Goal: Task Accomplishment & Management: Complete application form

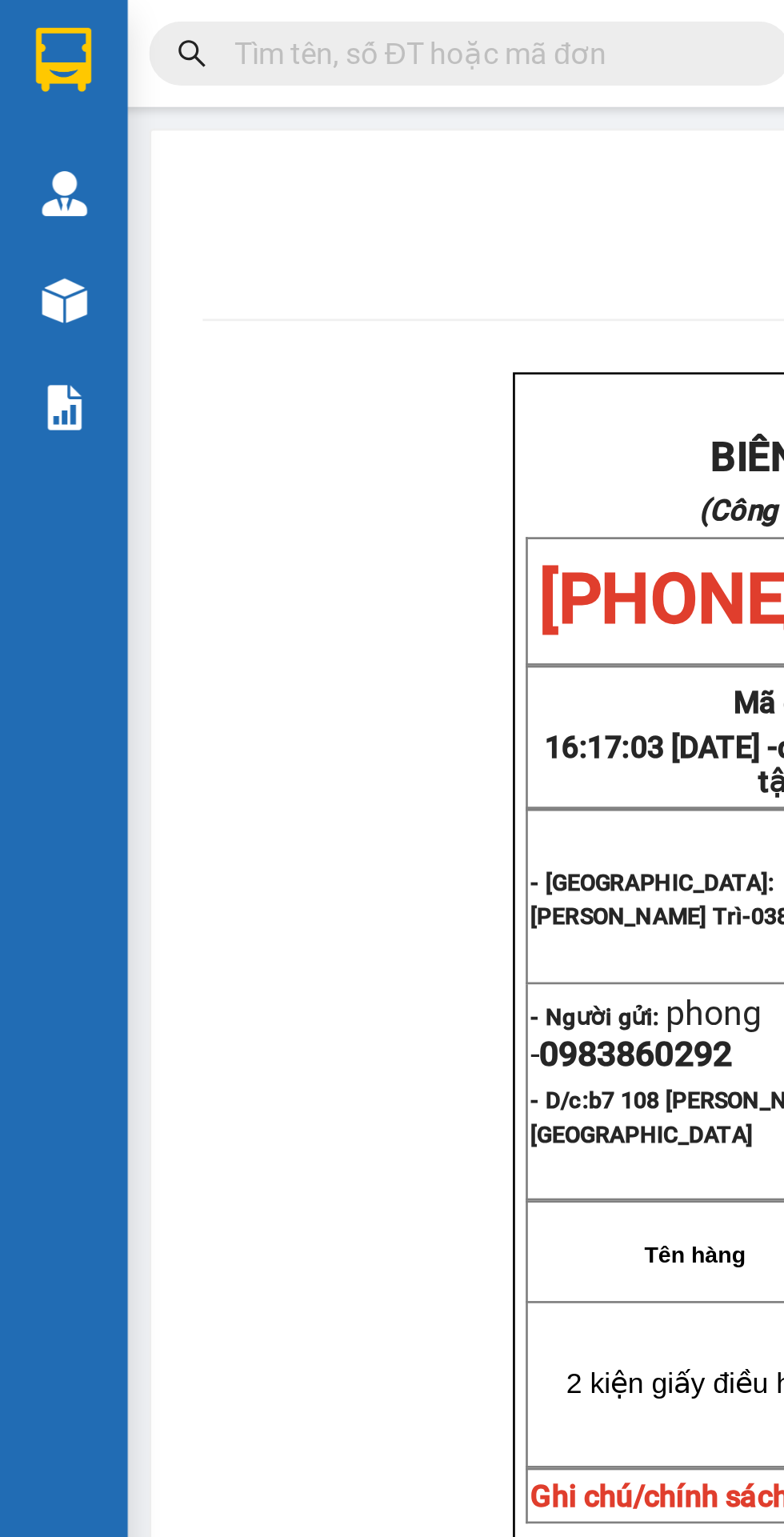
click at [140, 21] on input "text" at bounding box center [182, 20] width 188 height 17
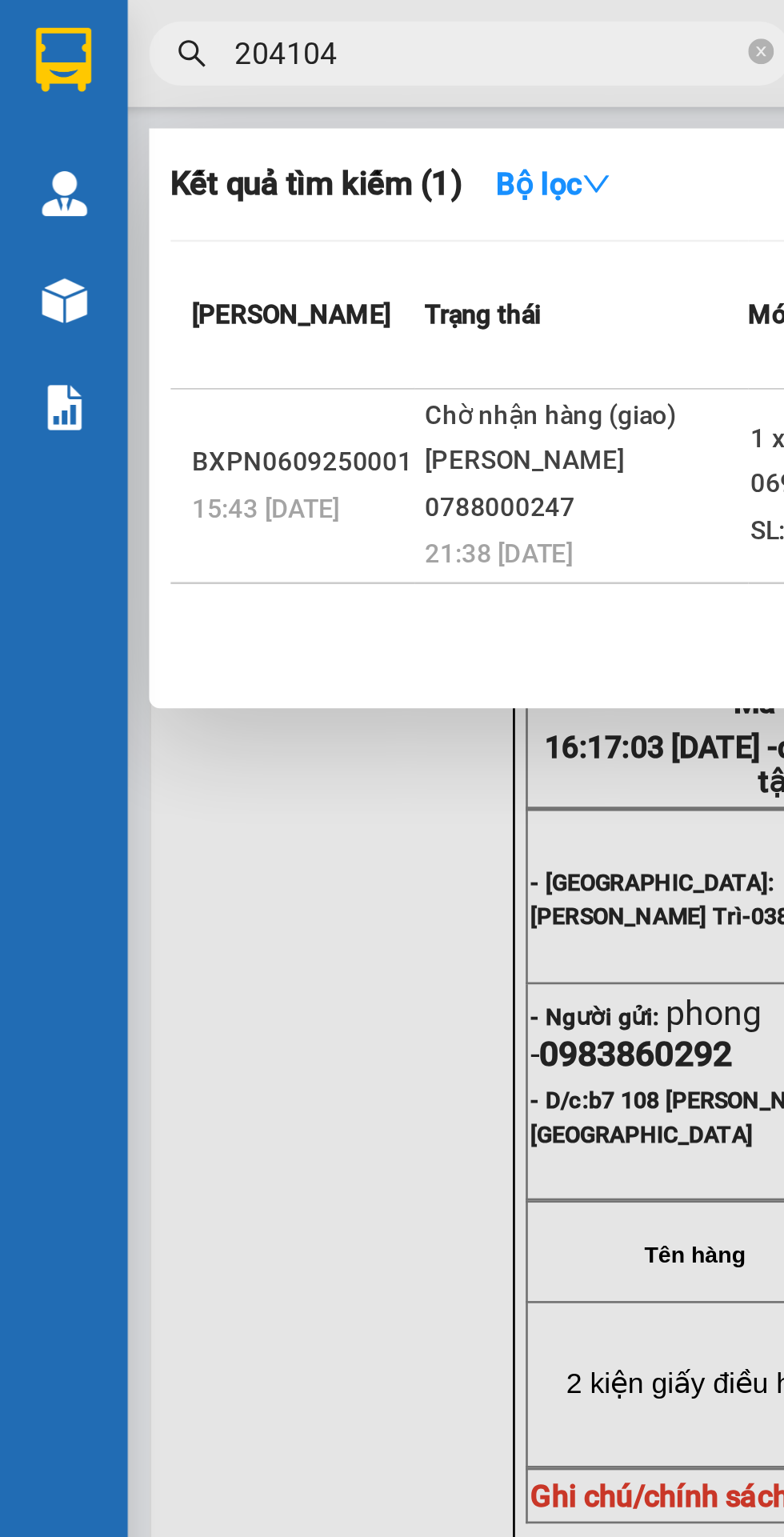
scroll to position [0, 2]
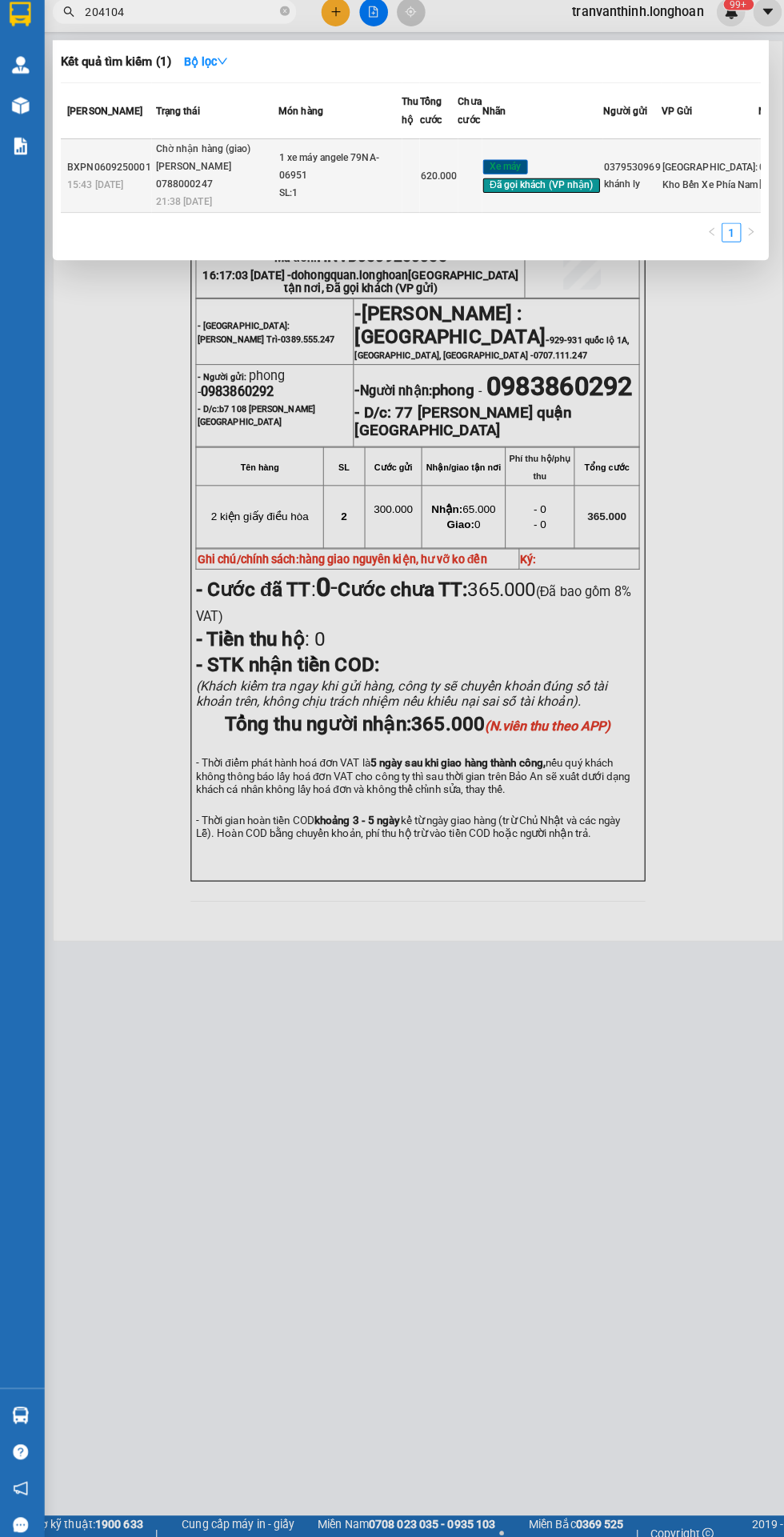
type input "204104"
click at [301, 190] on div "1 xe máy angele 79NA-06951" at bounding box center [339, 173] width 120 height 35
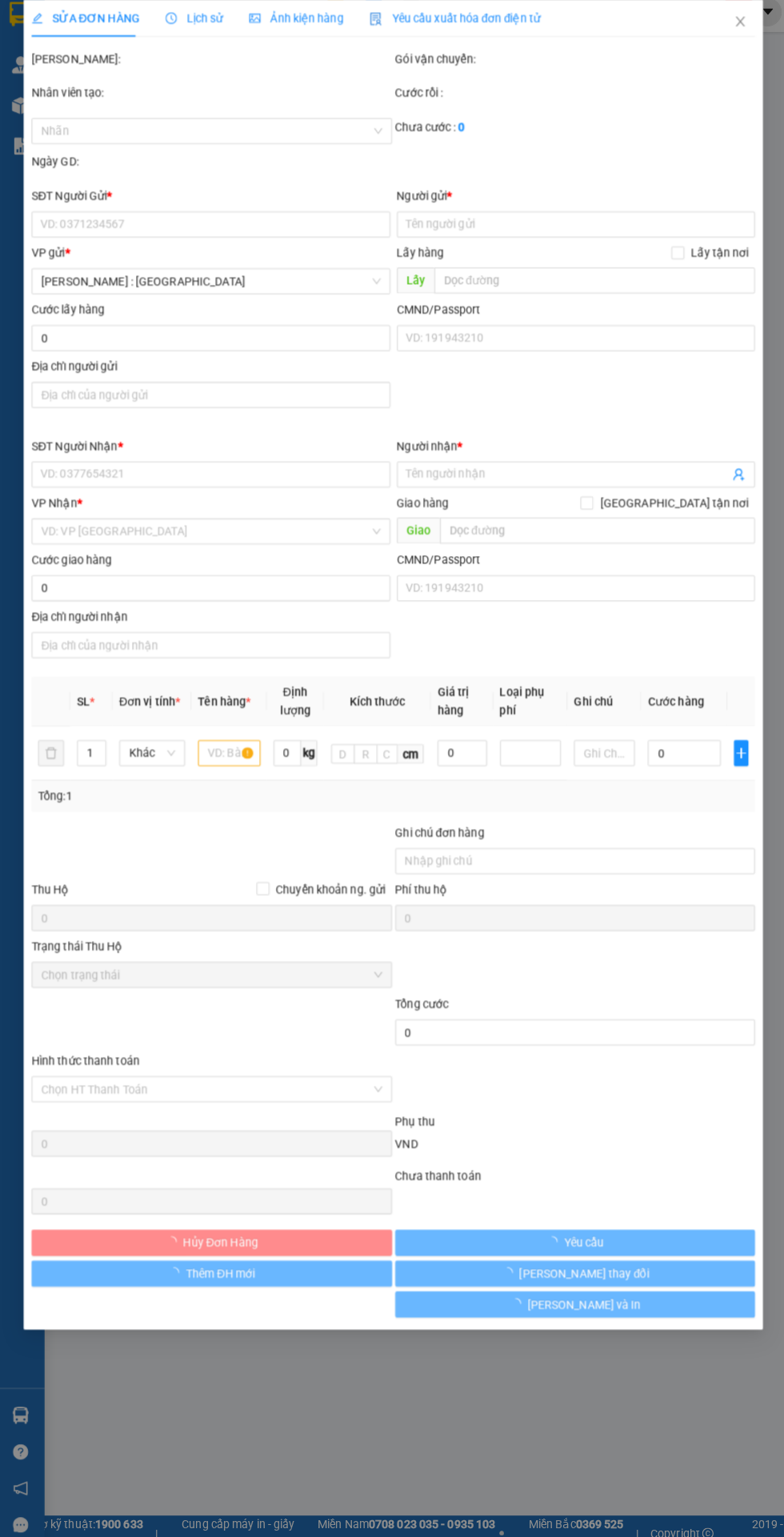
type input "0379530969"
type input "khánh ly"
type input "0988204104"
type input "[PERSON_NAME]"
checkbox input "true"
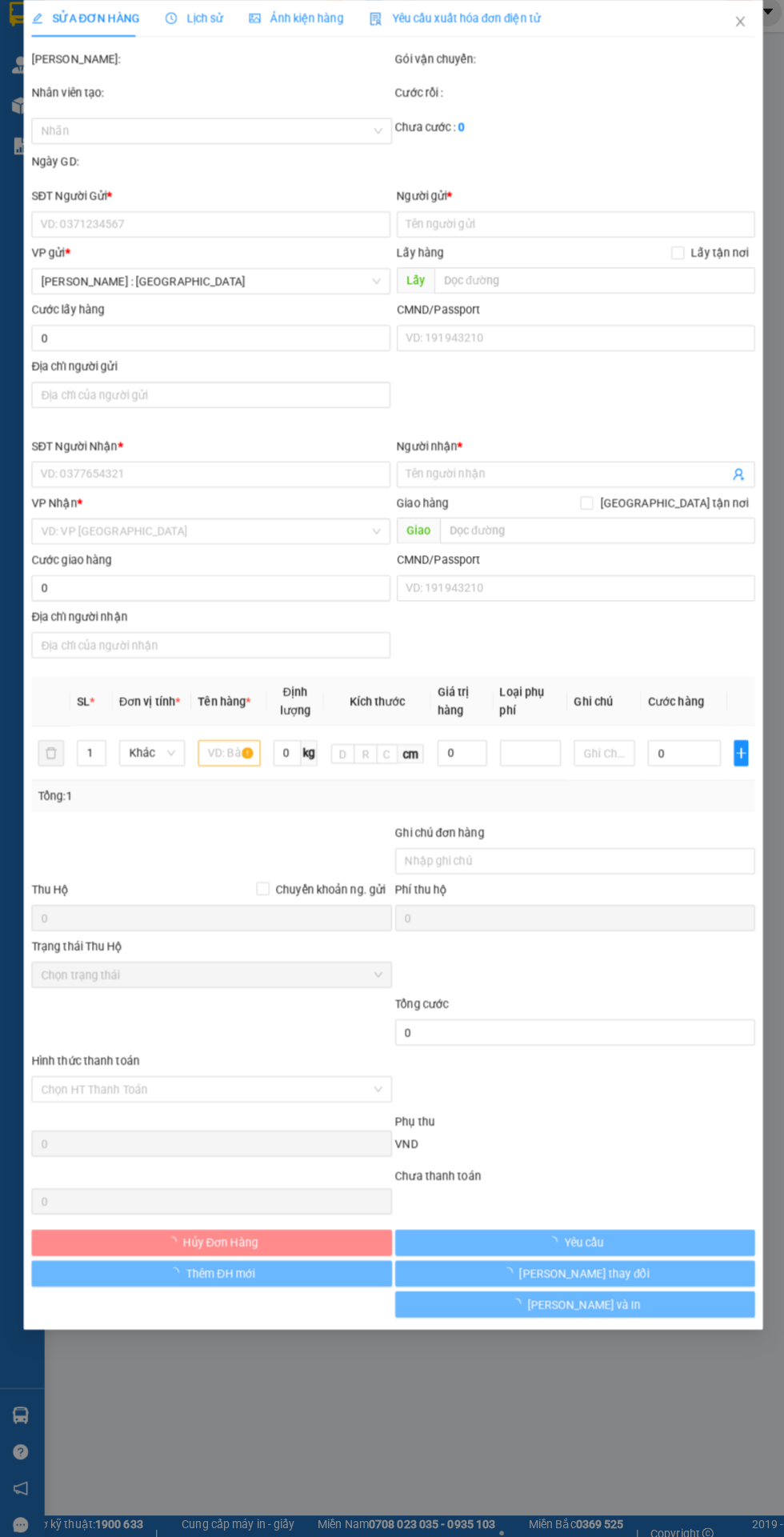
type input "96 đường số 4 , [GEOGRAPHIC_DATA] . [GEOGRAPHIC_DATA][DEMOGRAPHIC_DATA]"
type input "1 CHÌA KHOÁ + KO CAVAT"
type input "620.000"
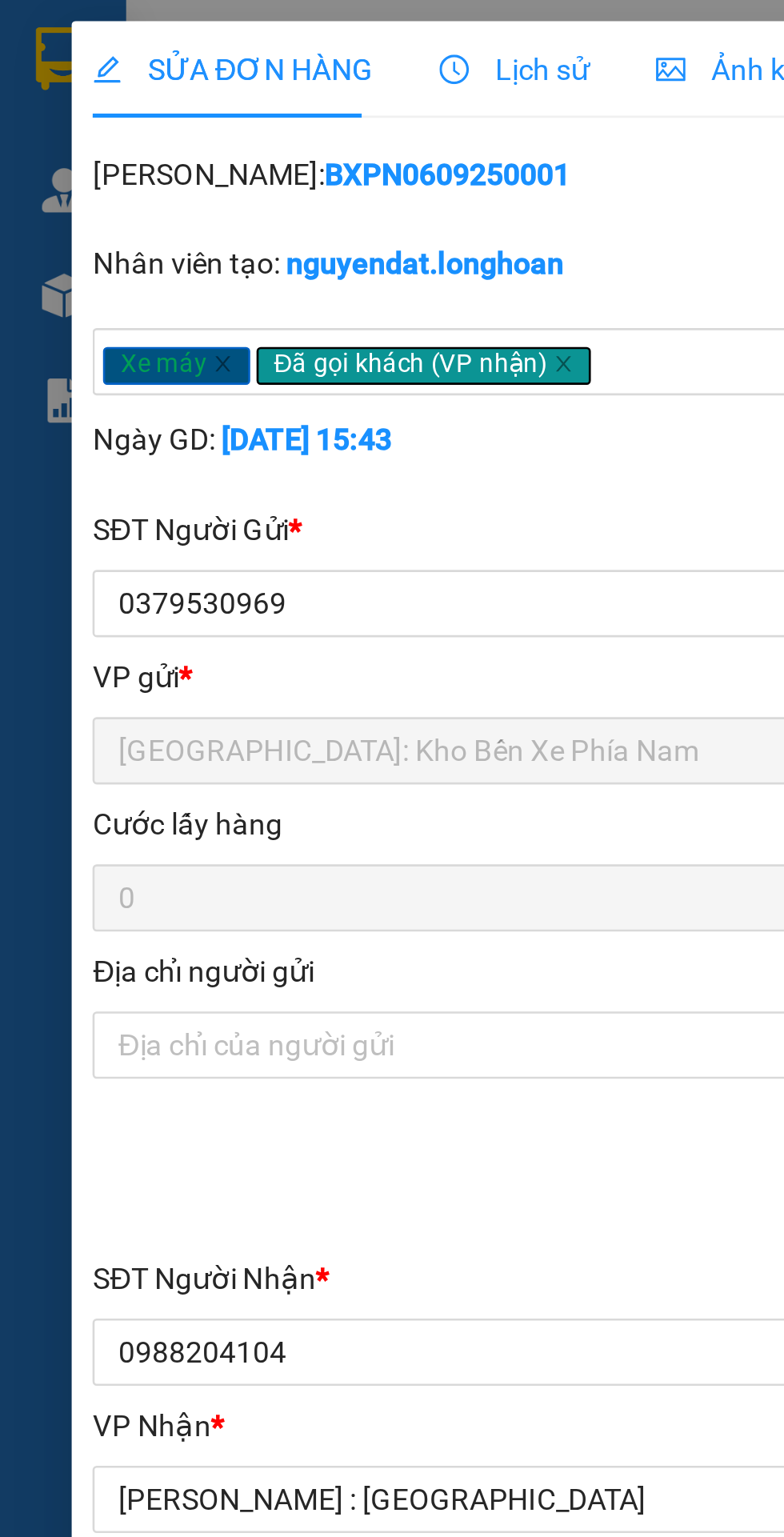
click at [194, 27] on span "Lịch sử" at bounding box center [195, 26] width 57 height 13
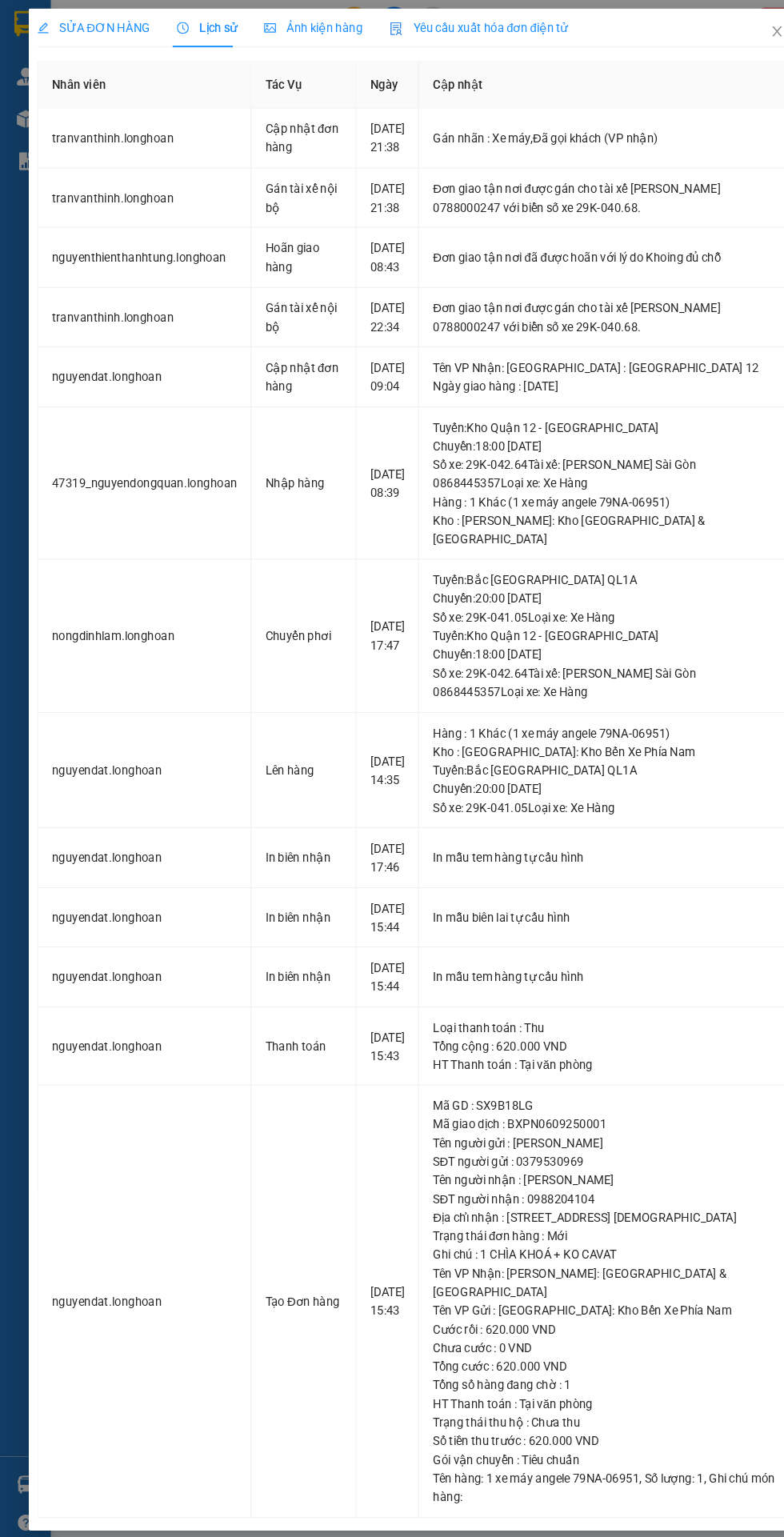
click at [80, 26] on span "SỬA ĐƠN HÀNG" at bounding box center [88, 26] width 106 height 13
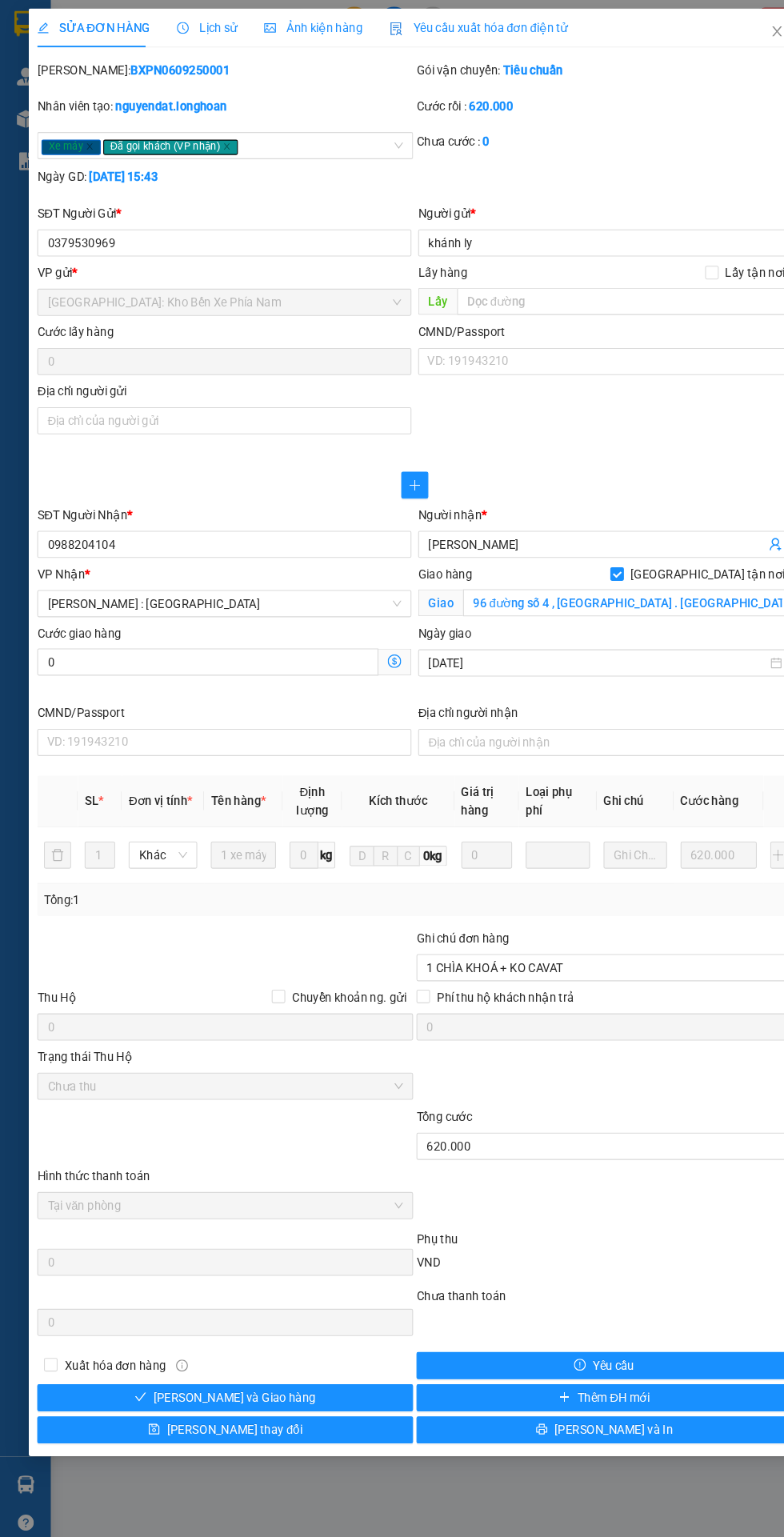
click at [173, 26] on icon "clock-circle" at bounding box center [174, 26] width 3 height 5
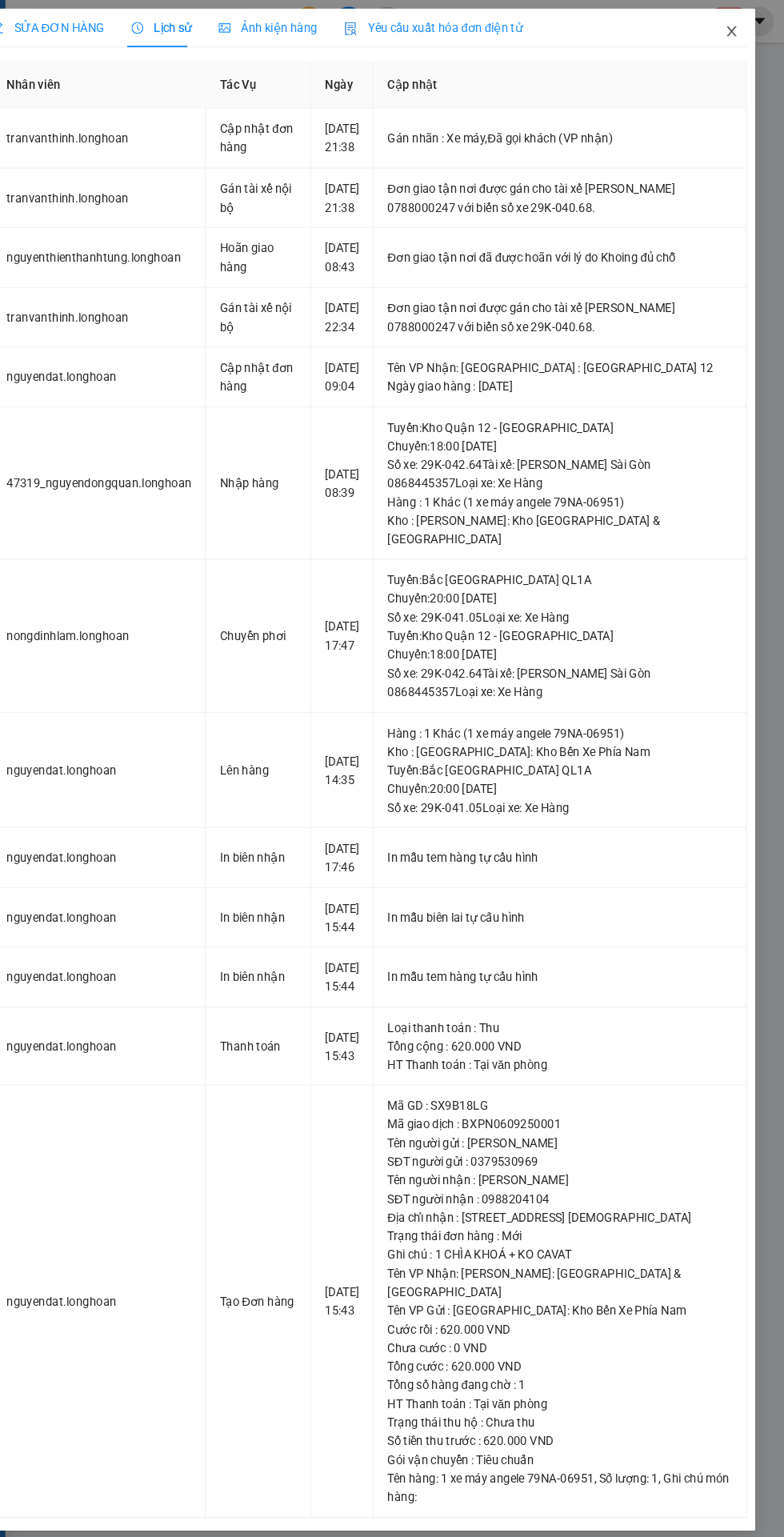
click at [734, 29] on icon "close" at bounding box center [734, 29] width 9 height 10
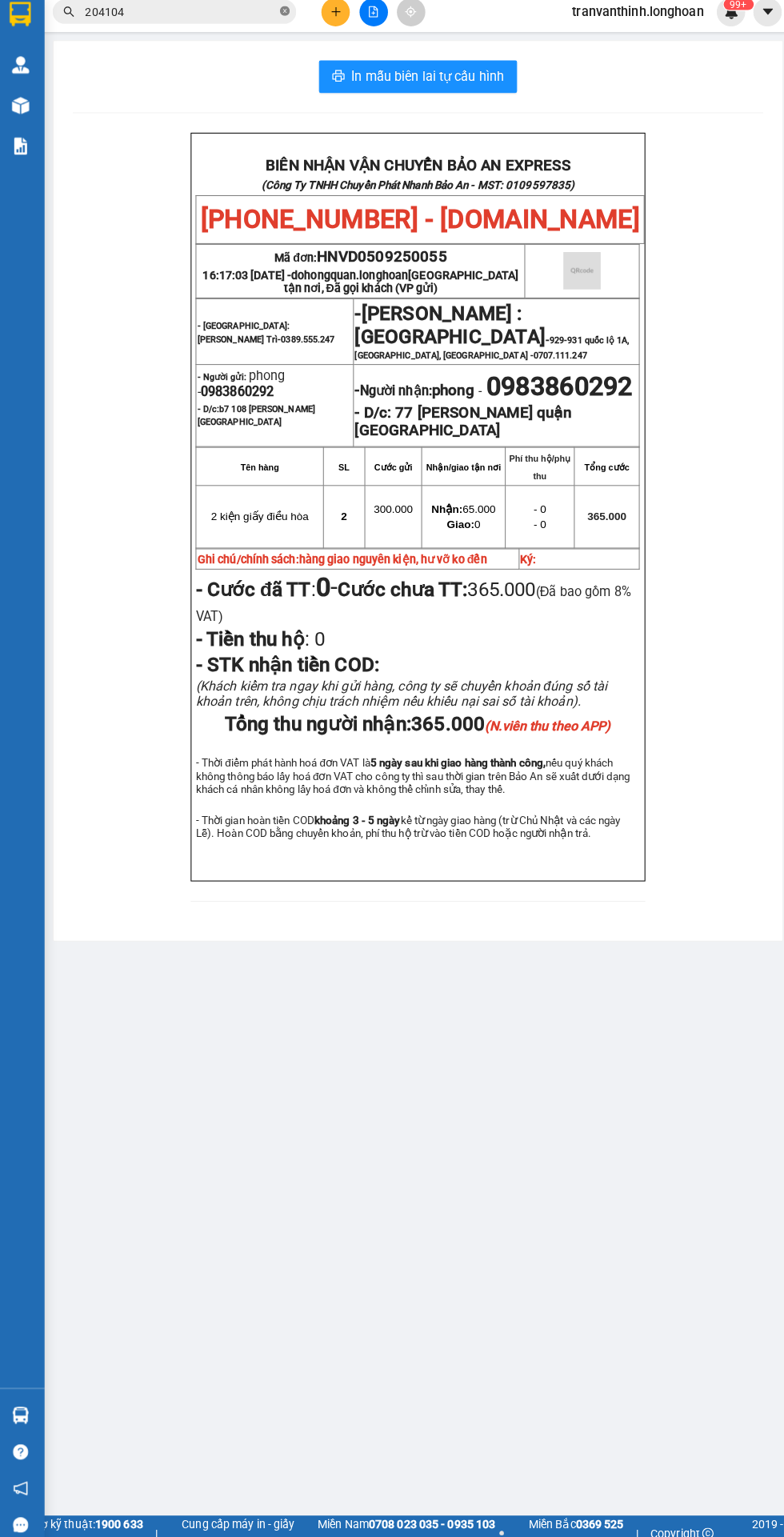
click at [284, 19] on icon "close-circle" at bounding box center [284, 19] width 10 height 10
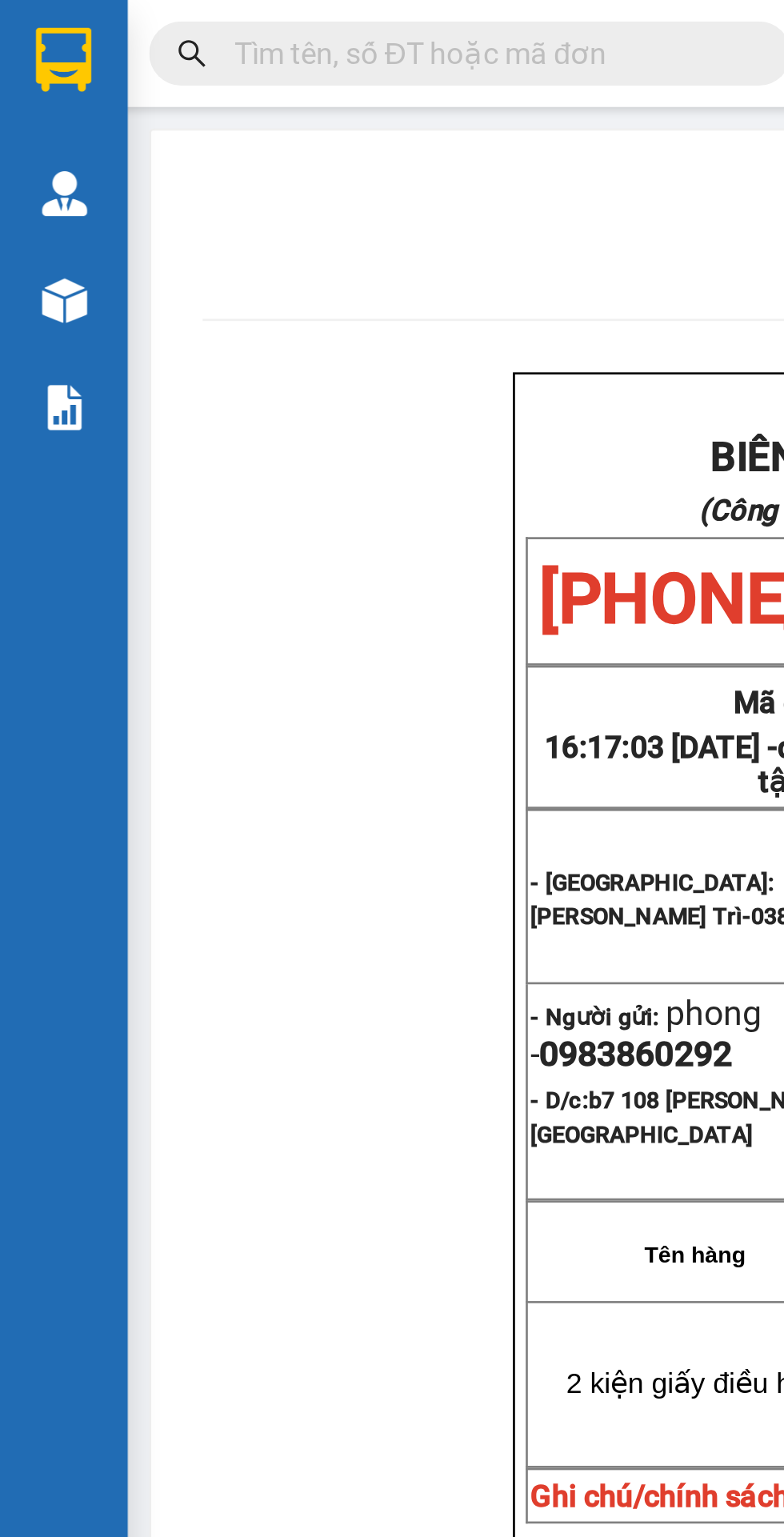
type input "1"
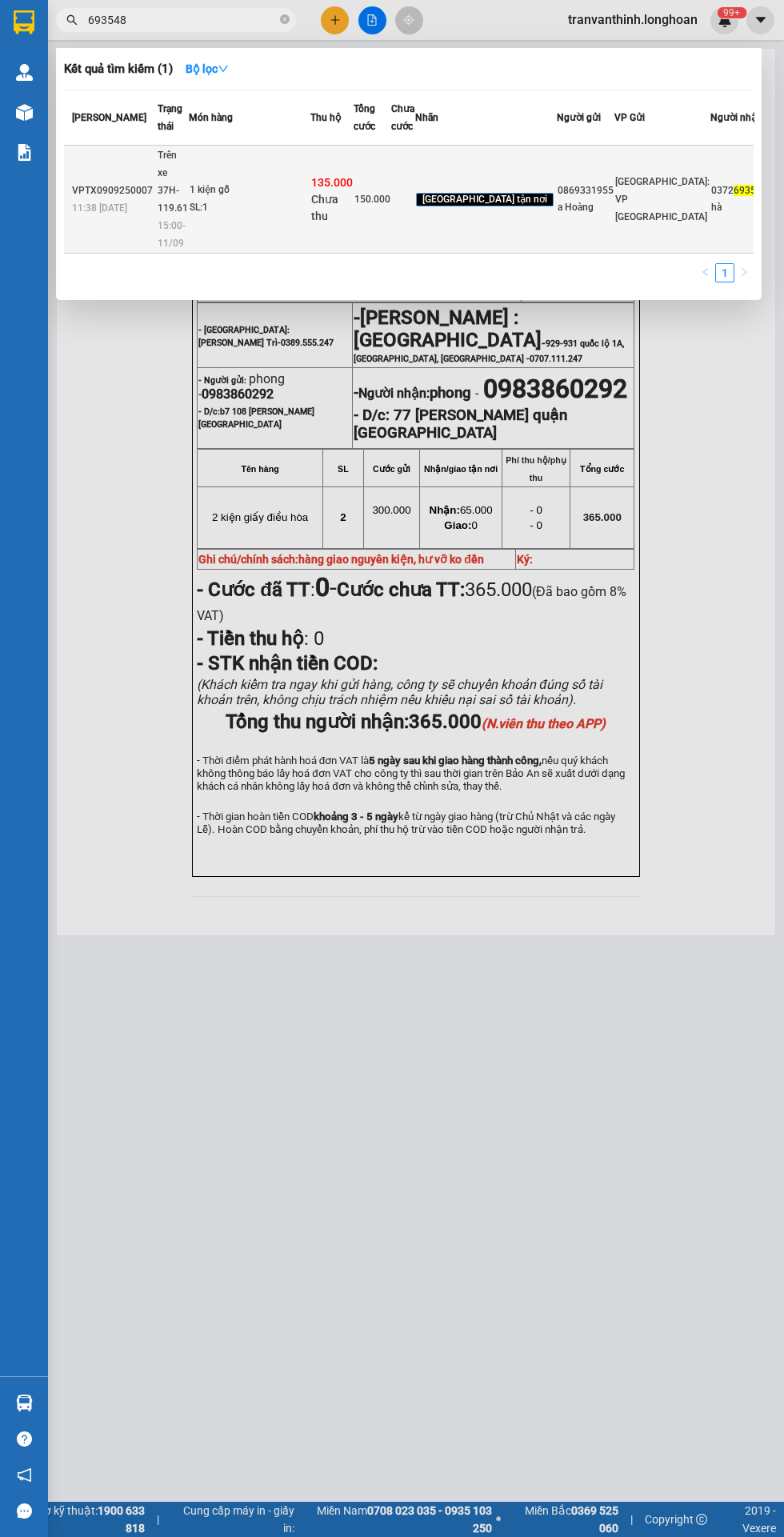
type input "693548"
click at [558, 216] on div "a Hoàng" at bounding box center [585, 207] width 56 height 16
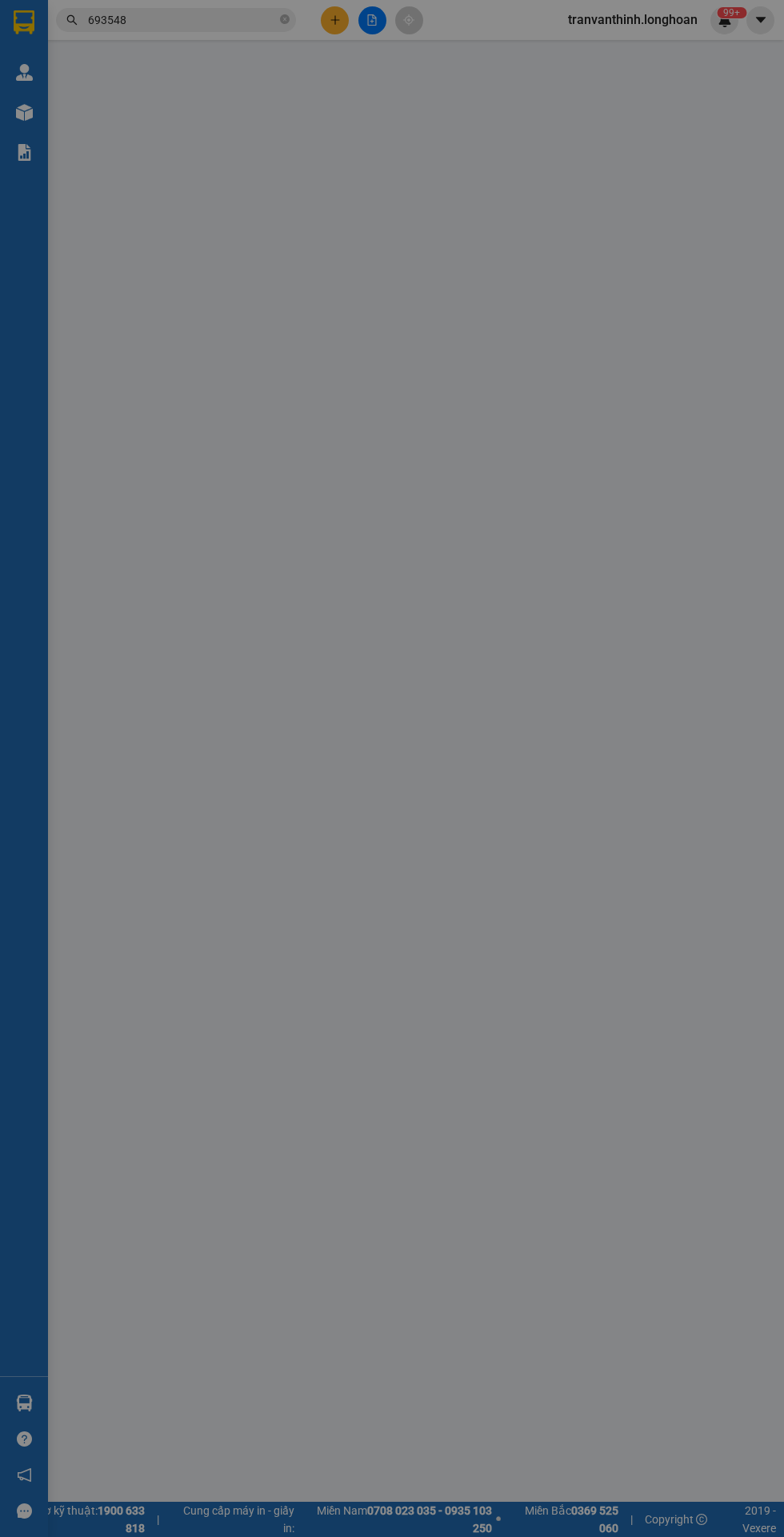
type input "0869331955"
type input "a Hoàng"
type input "tân triều hn"
type input "0372693548"
type input "hà"
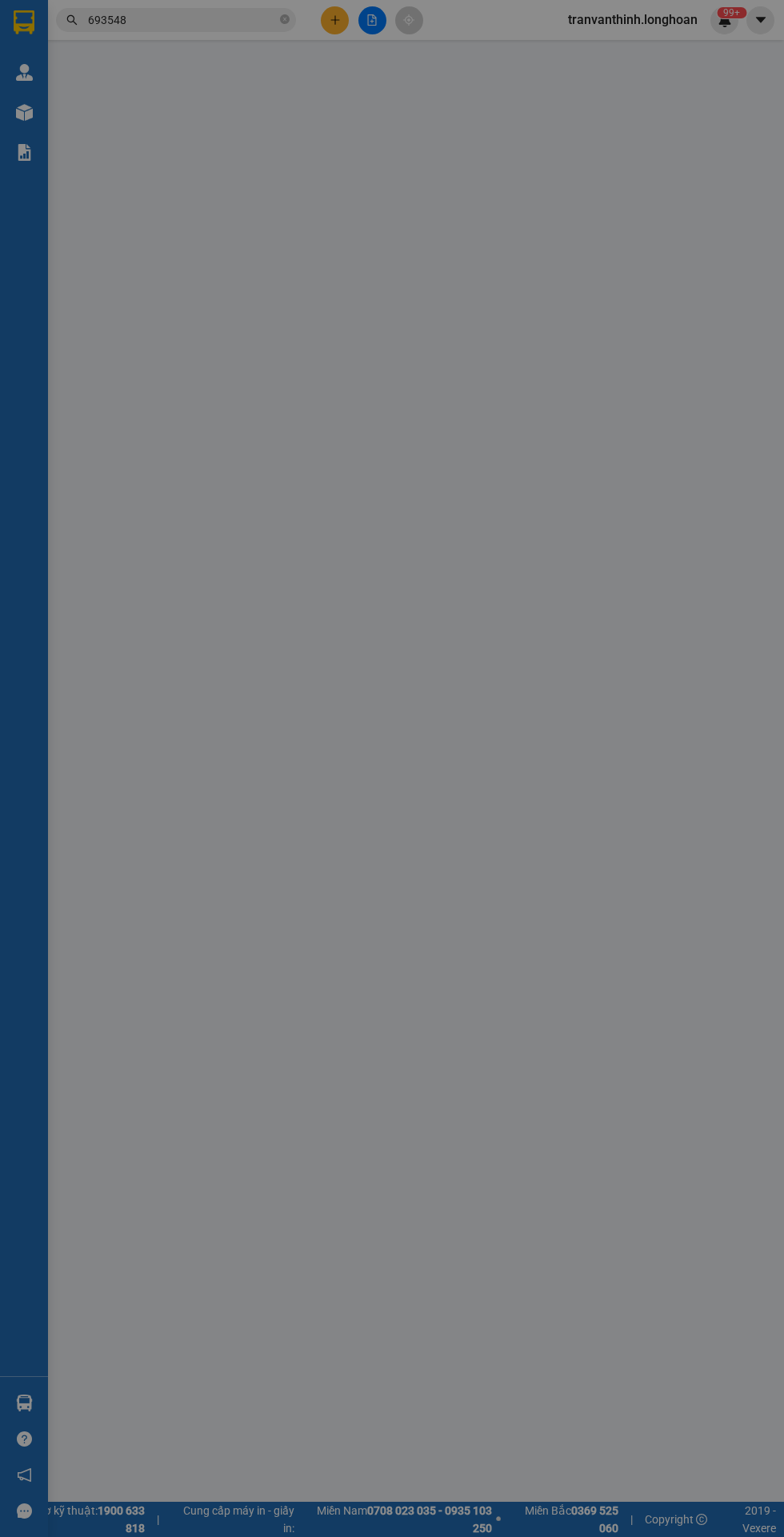
checkbox input "true"
type input "tòa nhà sarimi b1-06.07 72 [PERSON_NAME],[PERSON_NAME],p an lợi đông,thủ đức hcm"
type input "150.000"
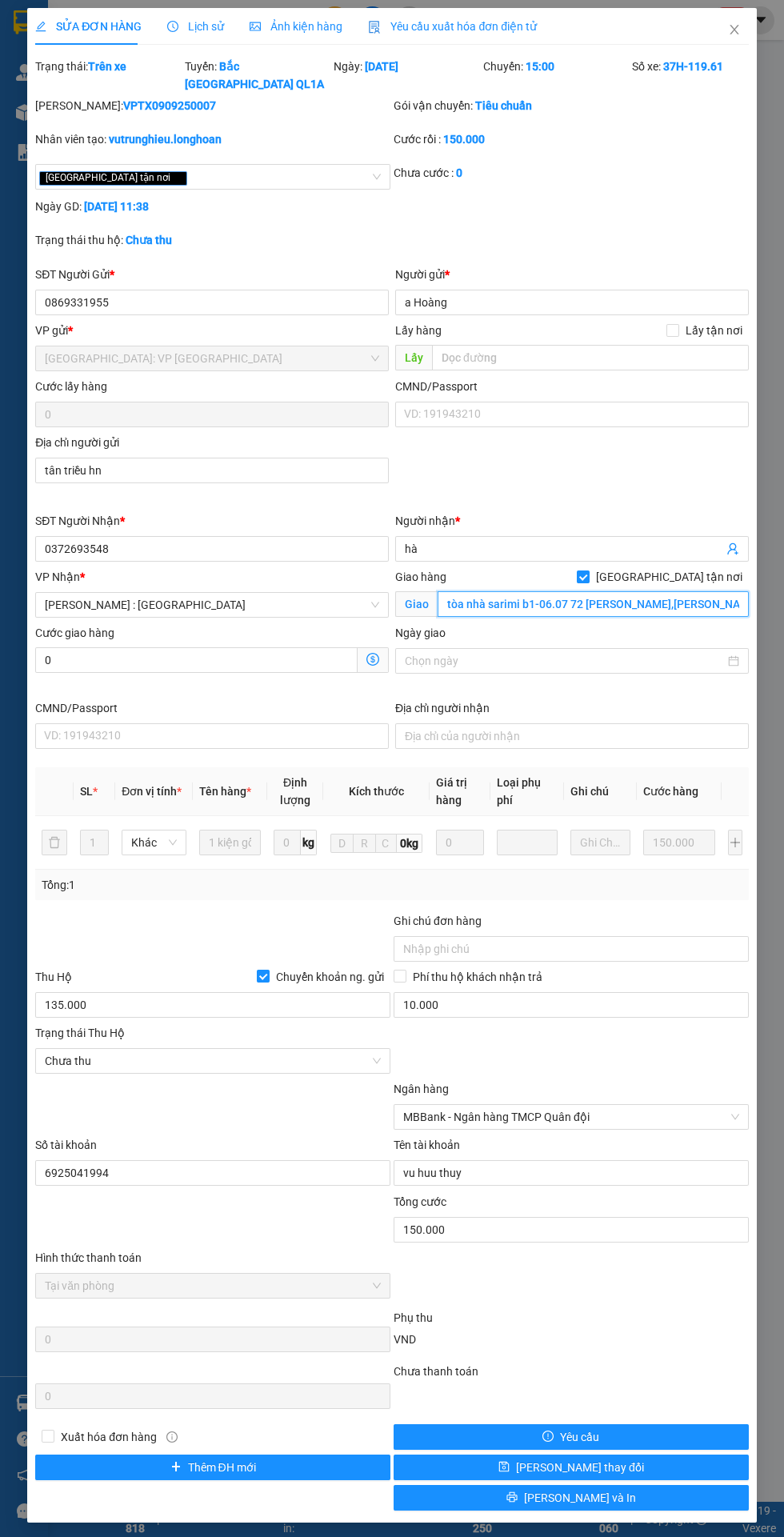
click at [587, 591] on input "tòa nhà sarimi b1-06.07 72 [PERSON_NAME],[PERSON_NAME],p an lợi đông,thủ đức hcm" at bounding box center [593, 604] width 311 height 26
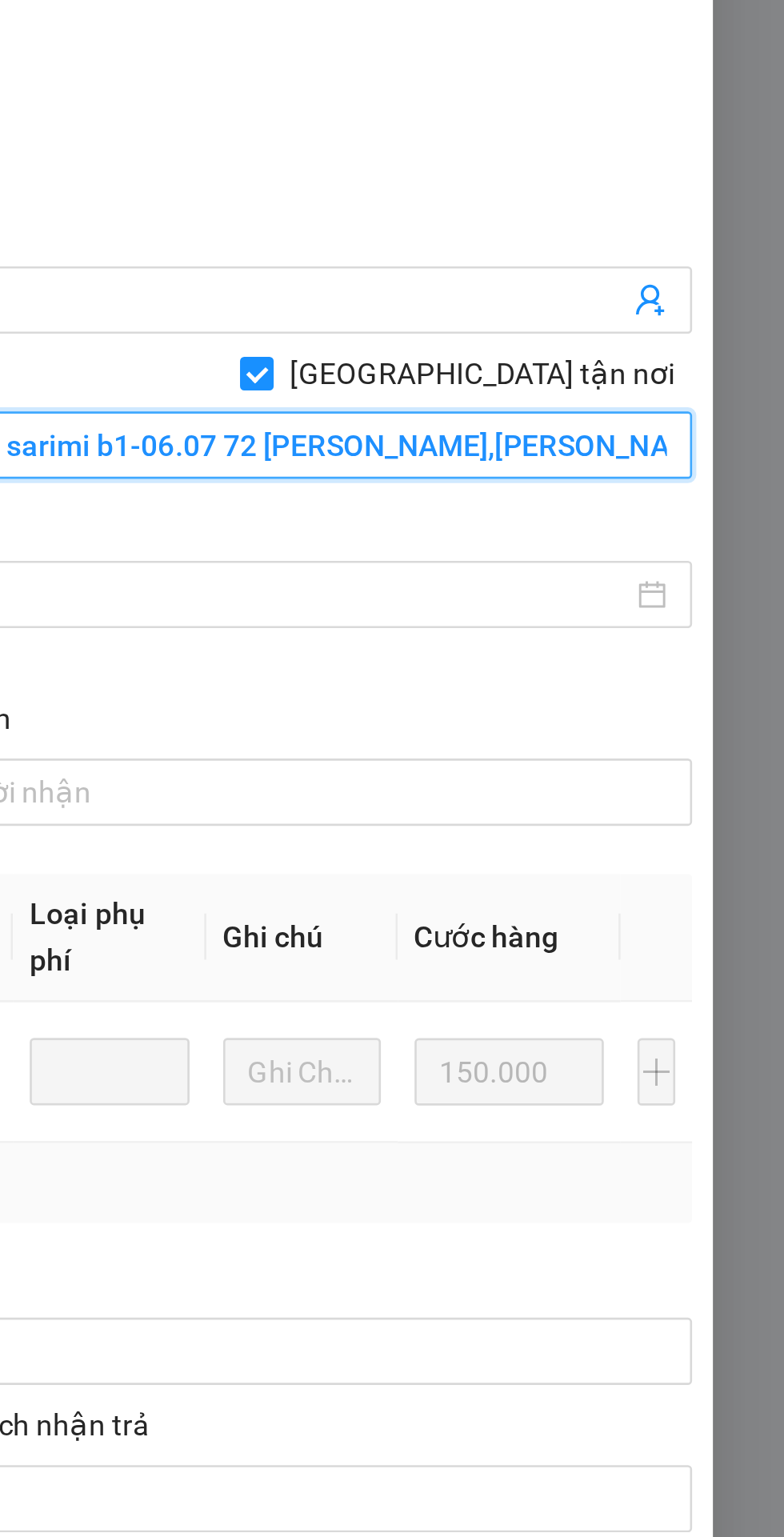
click at [639, 591] on input "tòa nhà sarimi b1-06.07 72 [PERSON_NAME],[PERSON_NAME],p an lợi đông,thủ đức hcm" at bounding box center [593, 604] width 311 height 26
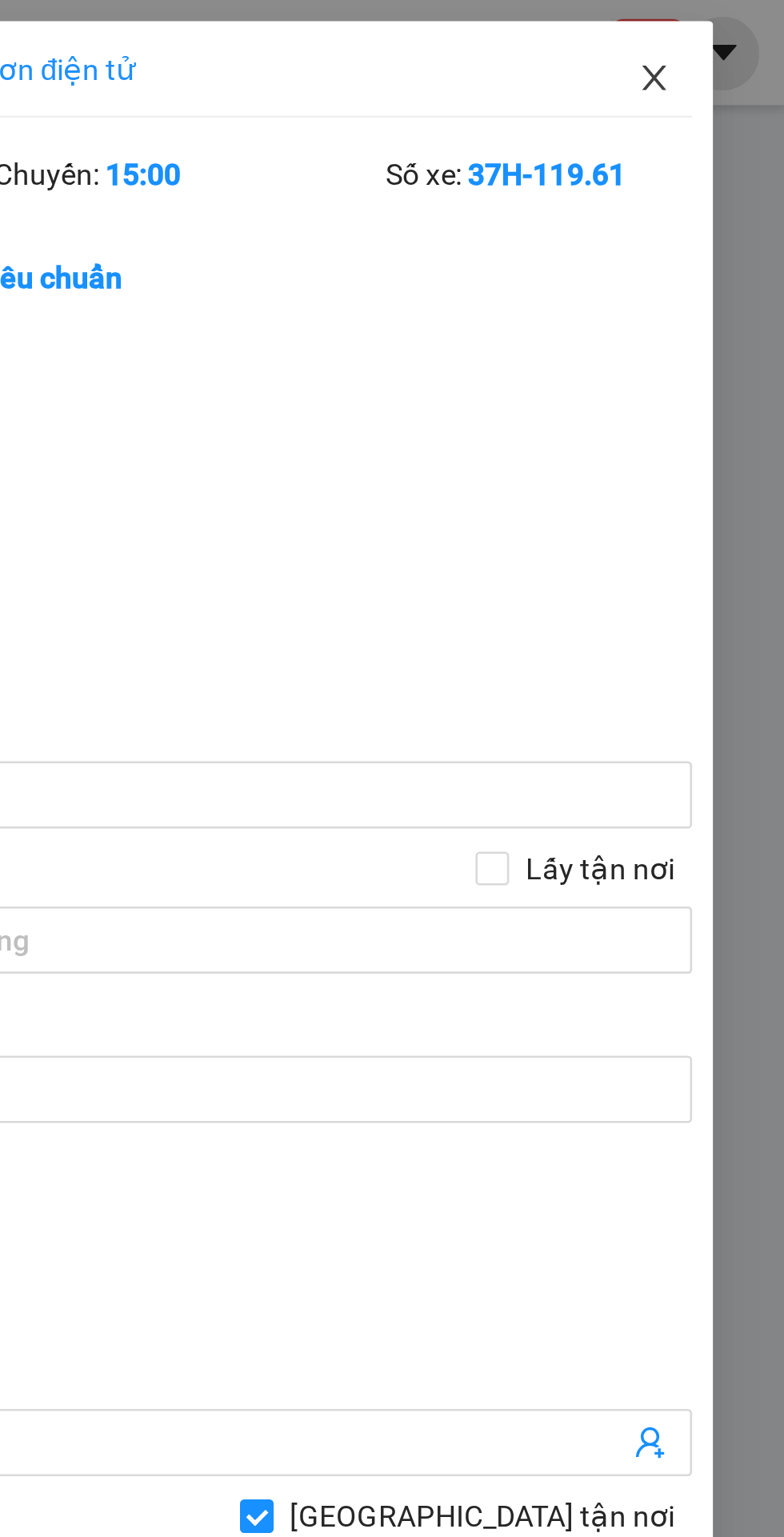
click at [734, 29] on icon "close" at bounding box center [734, 29] width 13 height 13
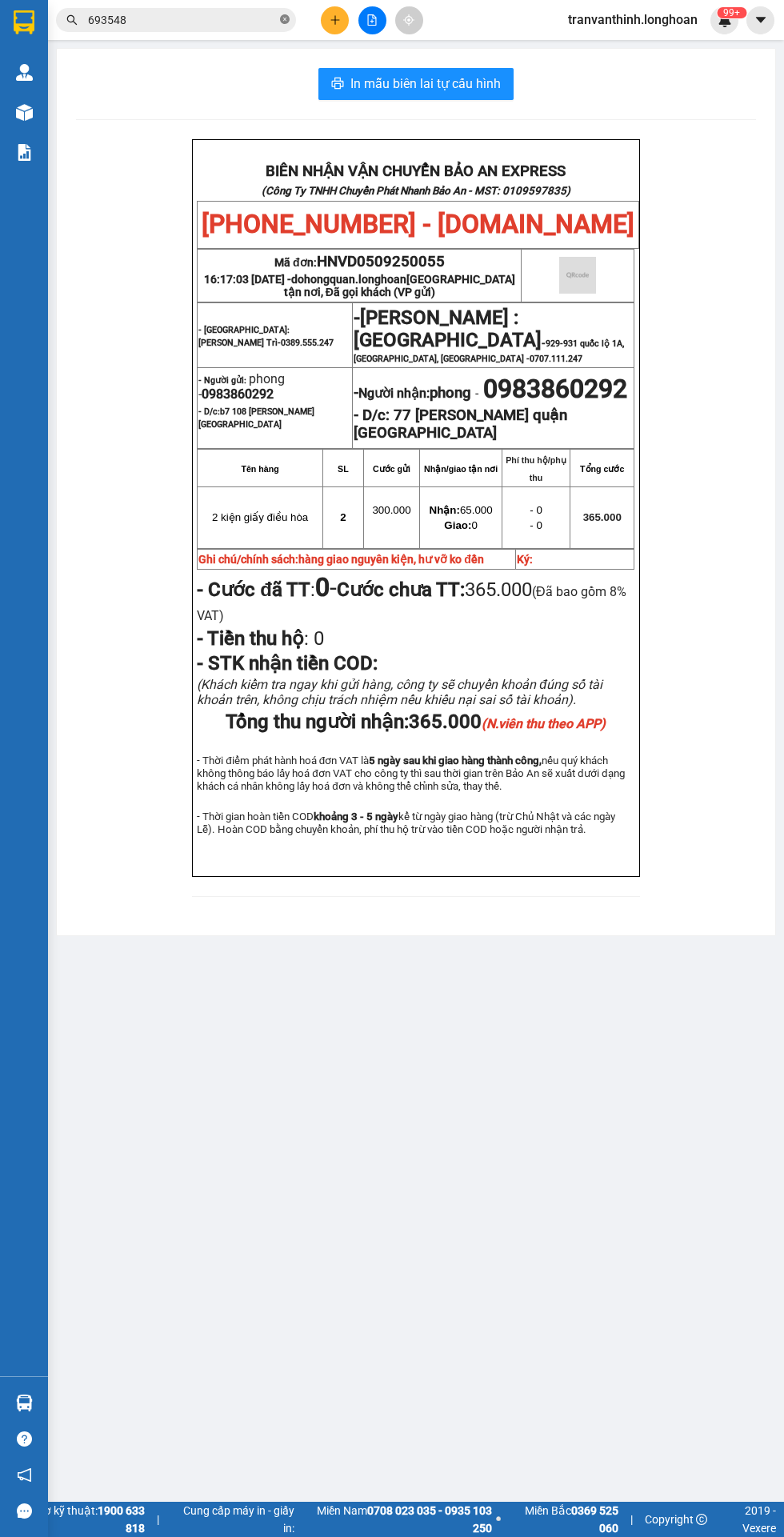
click at [280, 16] on icon "close-circle" at bounding box center [284, 19] width 10 height 10
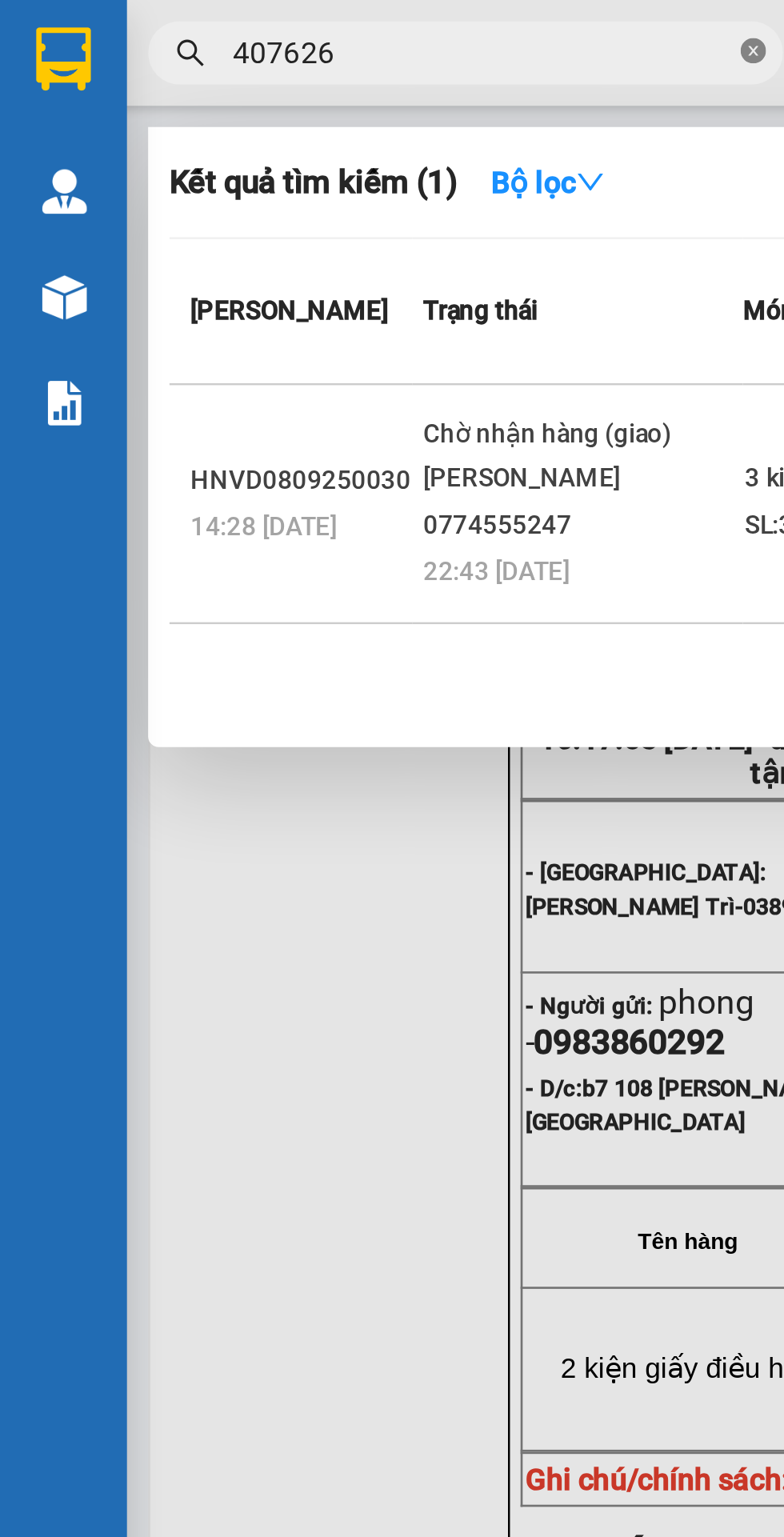
scroll to position [0, 2]
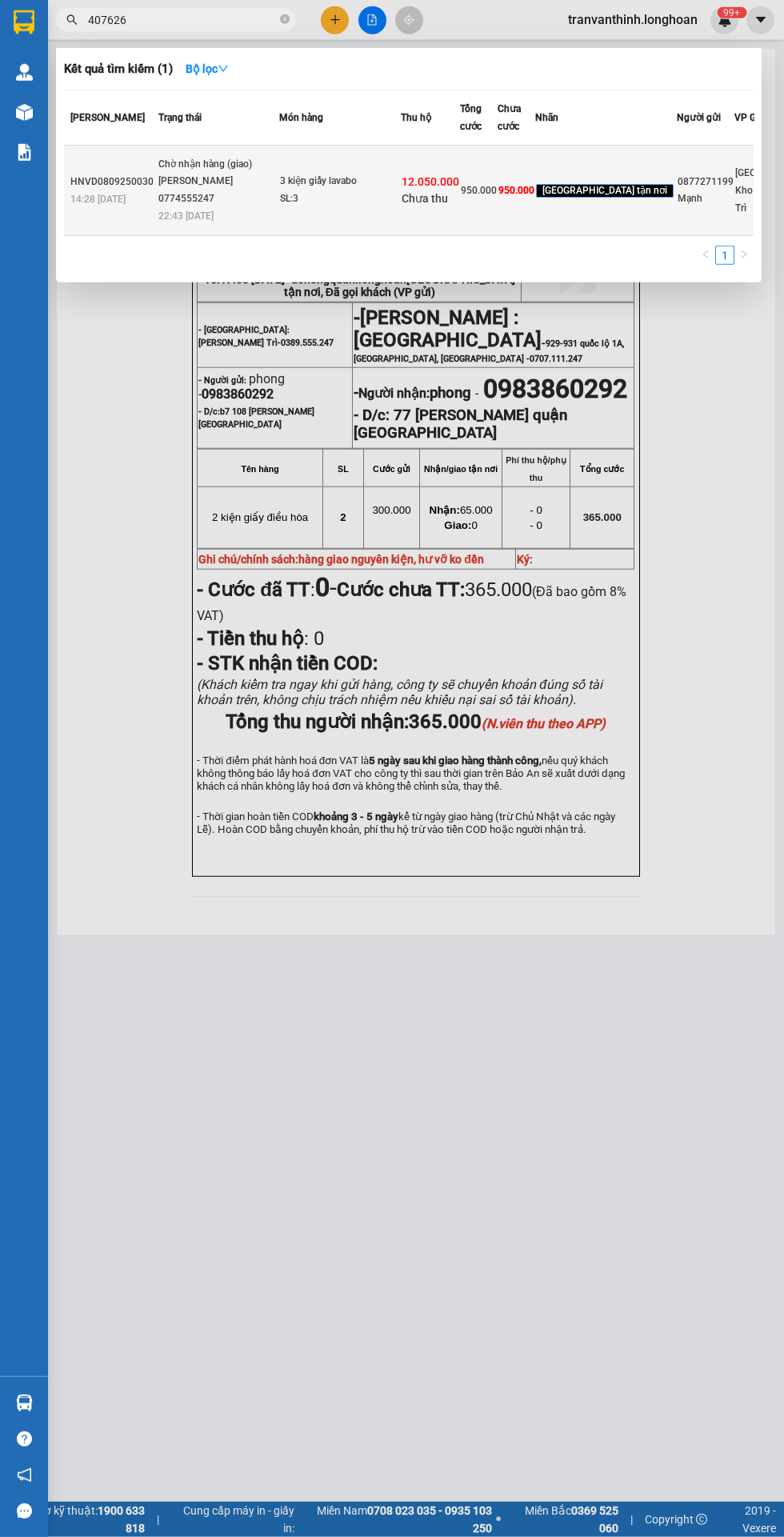
type input "407626"
click at [736, 217] on div "[GEOGRAPHIC_DATA]: Kho Văn Điển Thanh Trì" at bounding box center [782, 190] width 94 height 53
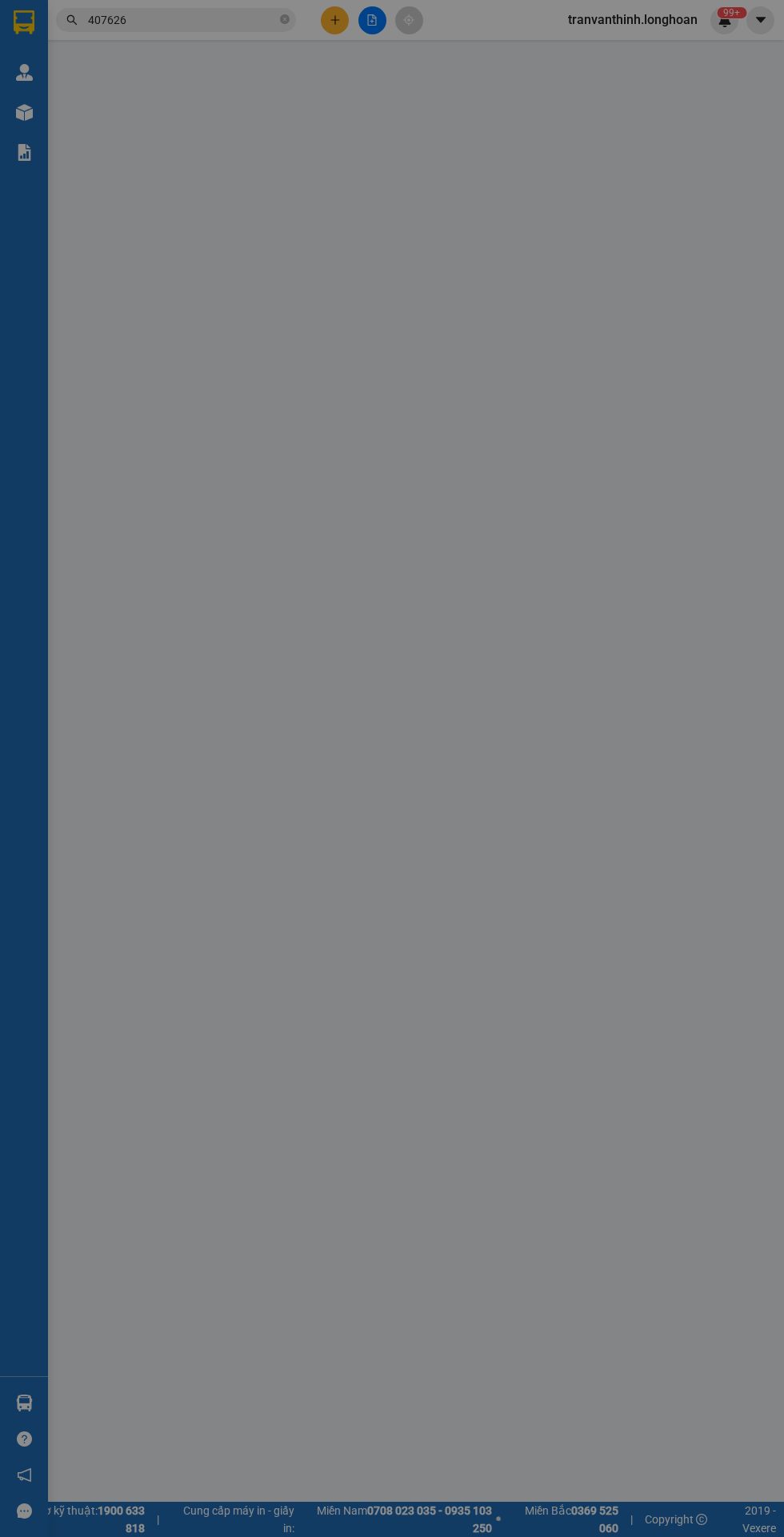
type input "0877271199"
type input "Mạnh"
type input "0931407626"
type input "nội thất anh phát"
checkbox input "true"
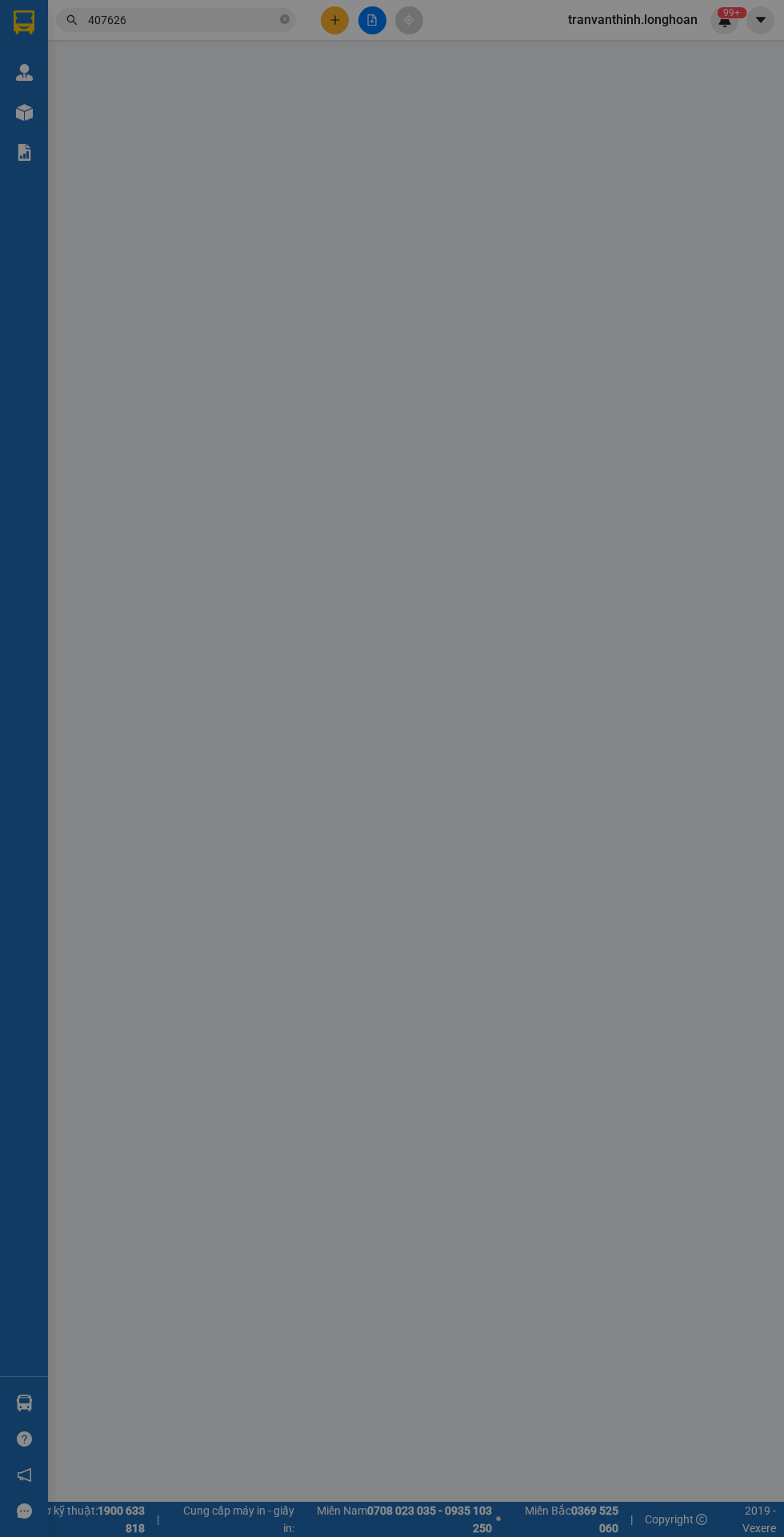
type input "49 [PERSON_NAME] hiệp thành q12 hcm"
type input "hàng giao nguyên kiện, hư vỡ ko đền"
type input "950.000"
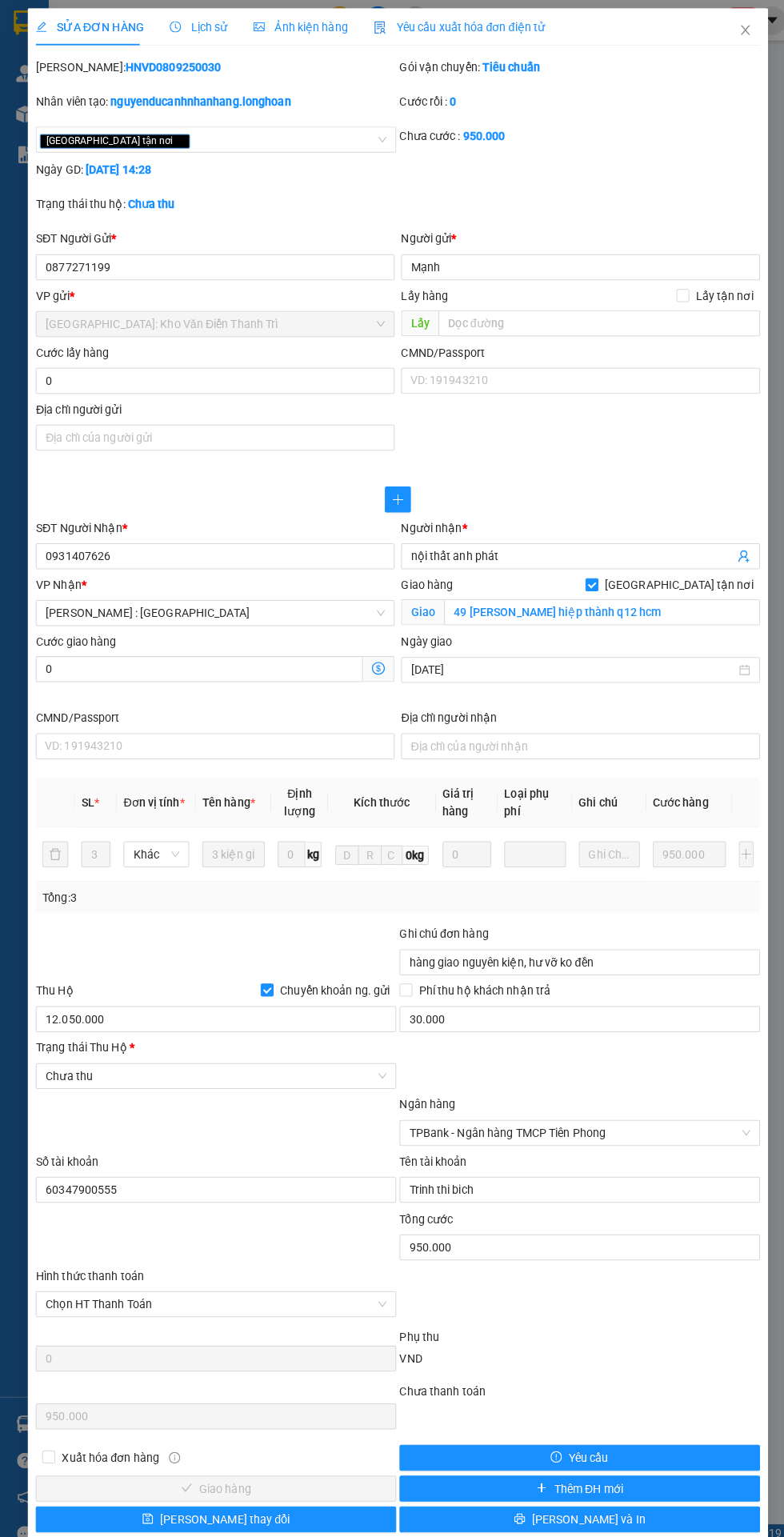
click at [184, 24] on span "Lịch sử" at bounding box center [195, 26] width 57 height 13
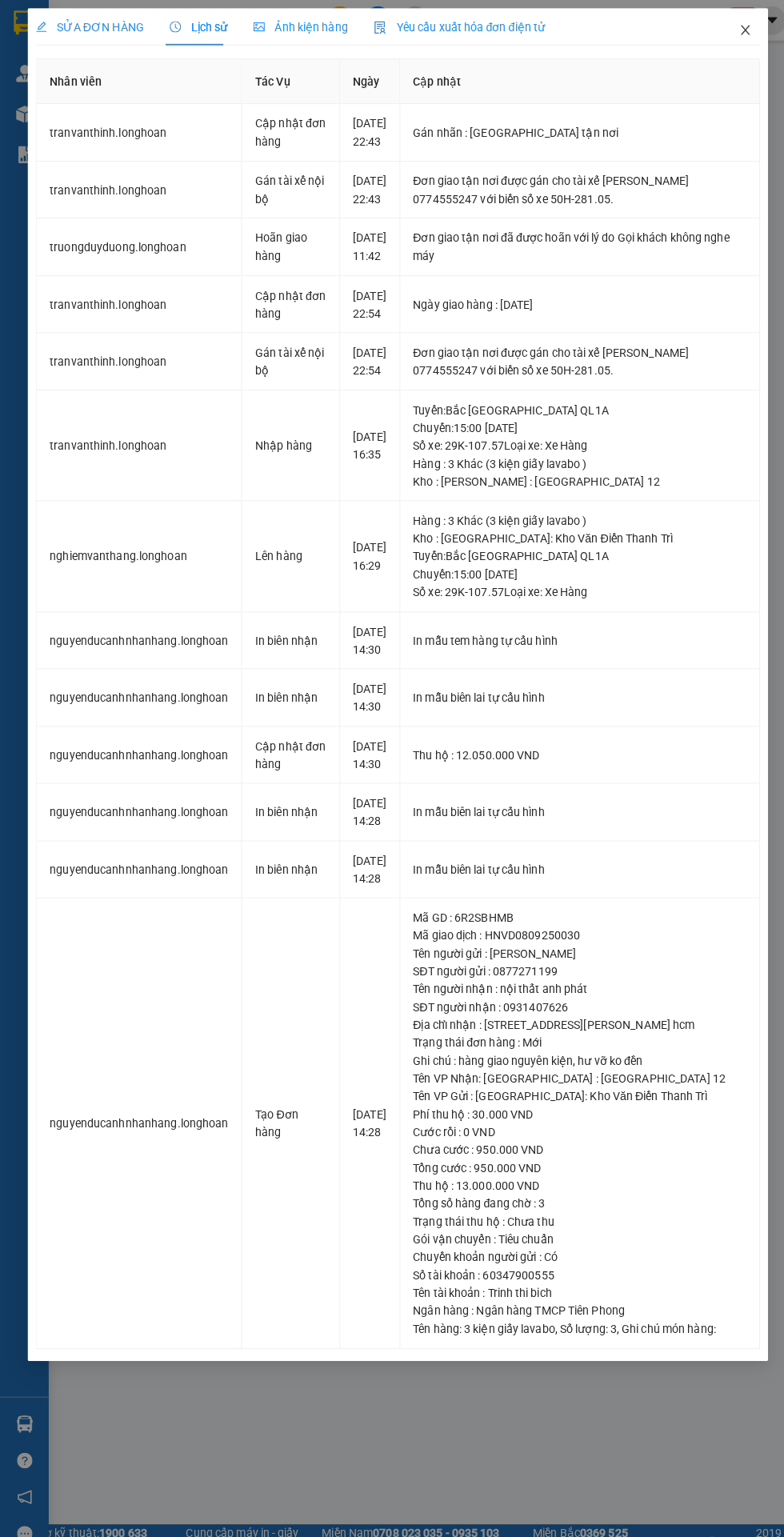
click at [734, 29] on icon "close" at bounding box center [734, 29] width 9 height 10
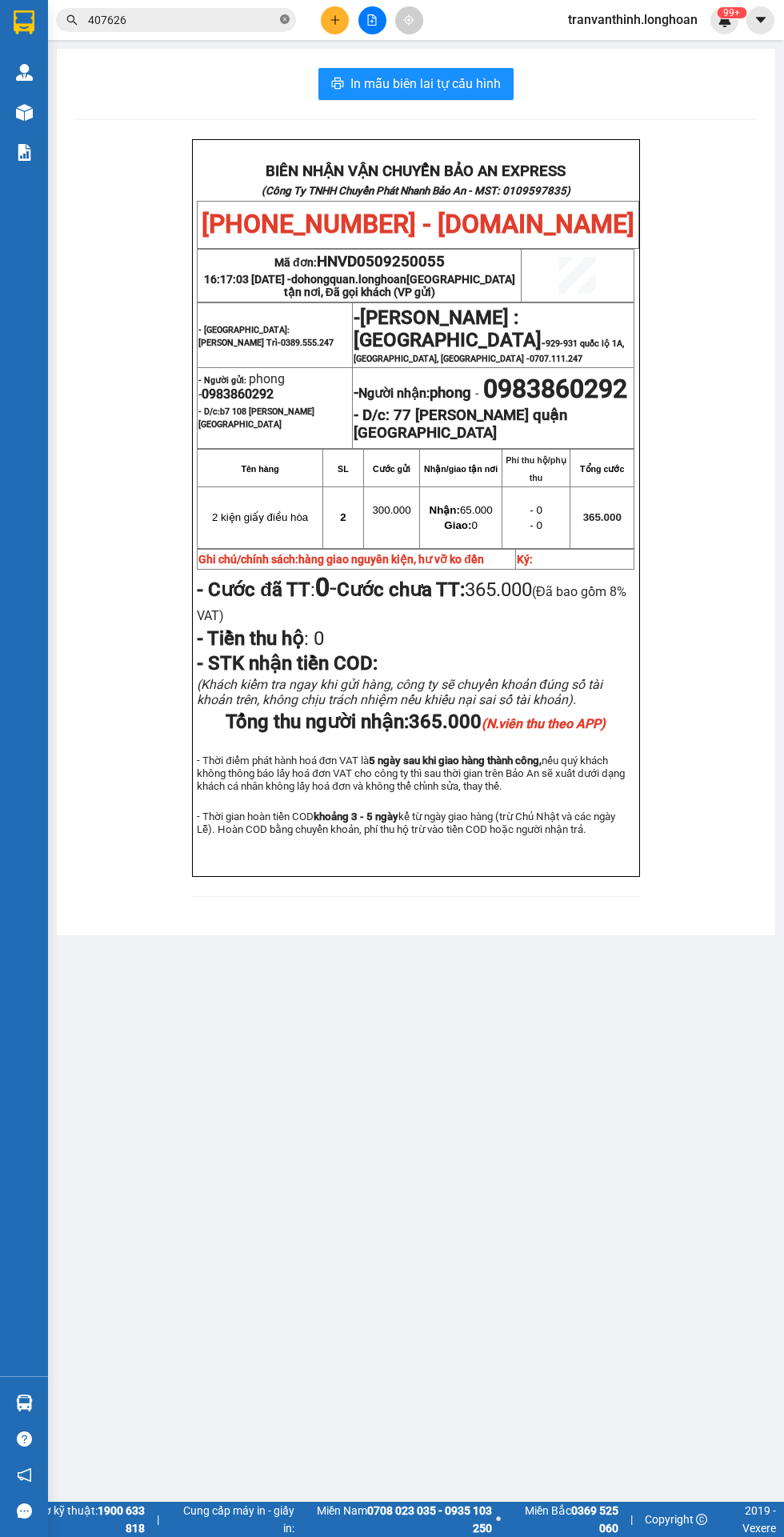
click at [284, 19] on icon "close-circle" at bounding box center [284, 19] width 10 height 10
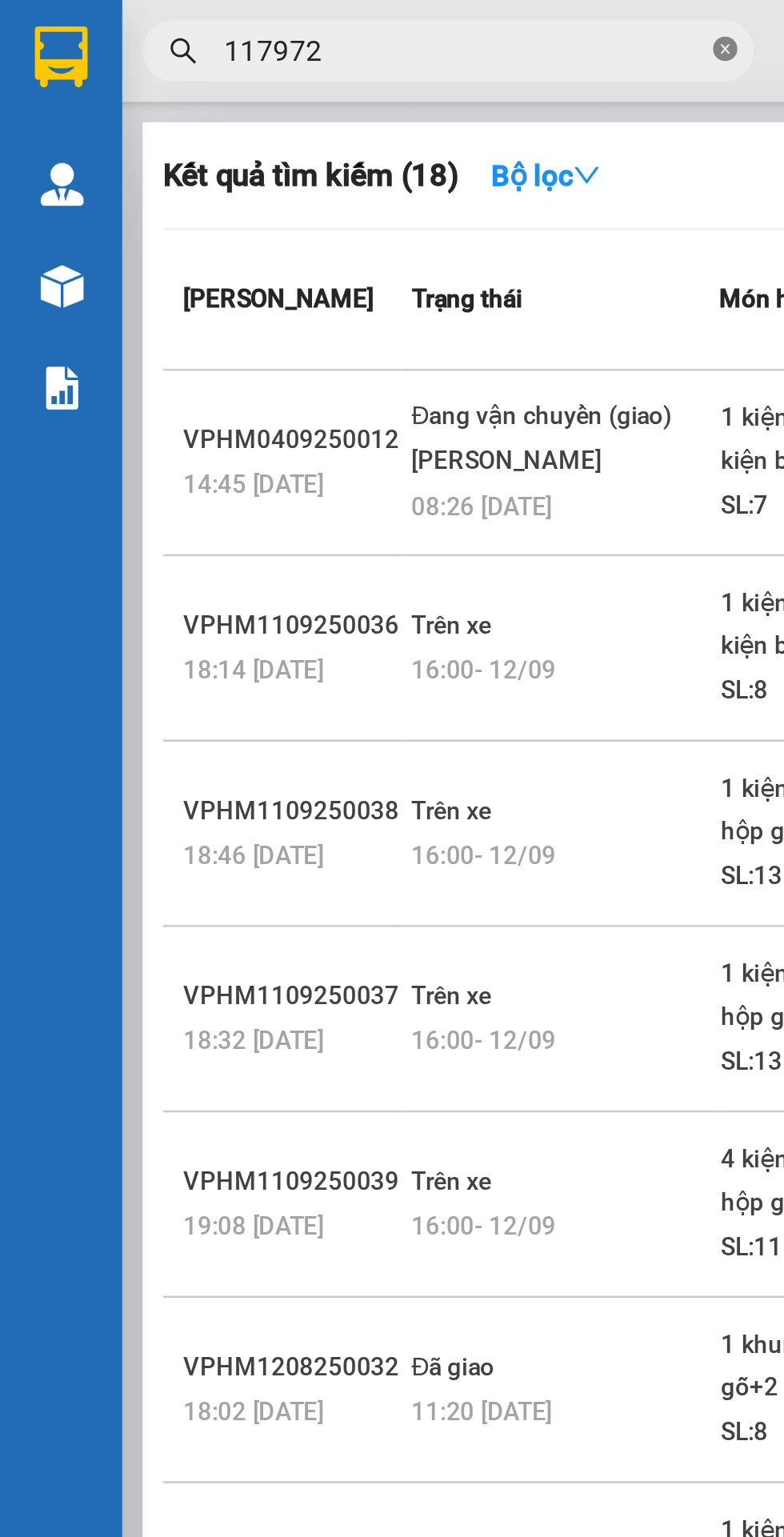
scroll to position [0, 1]
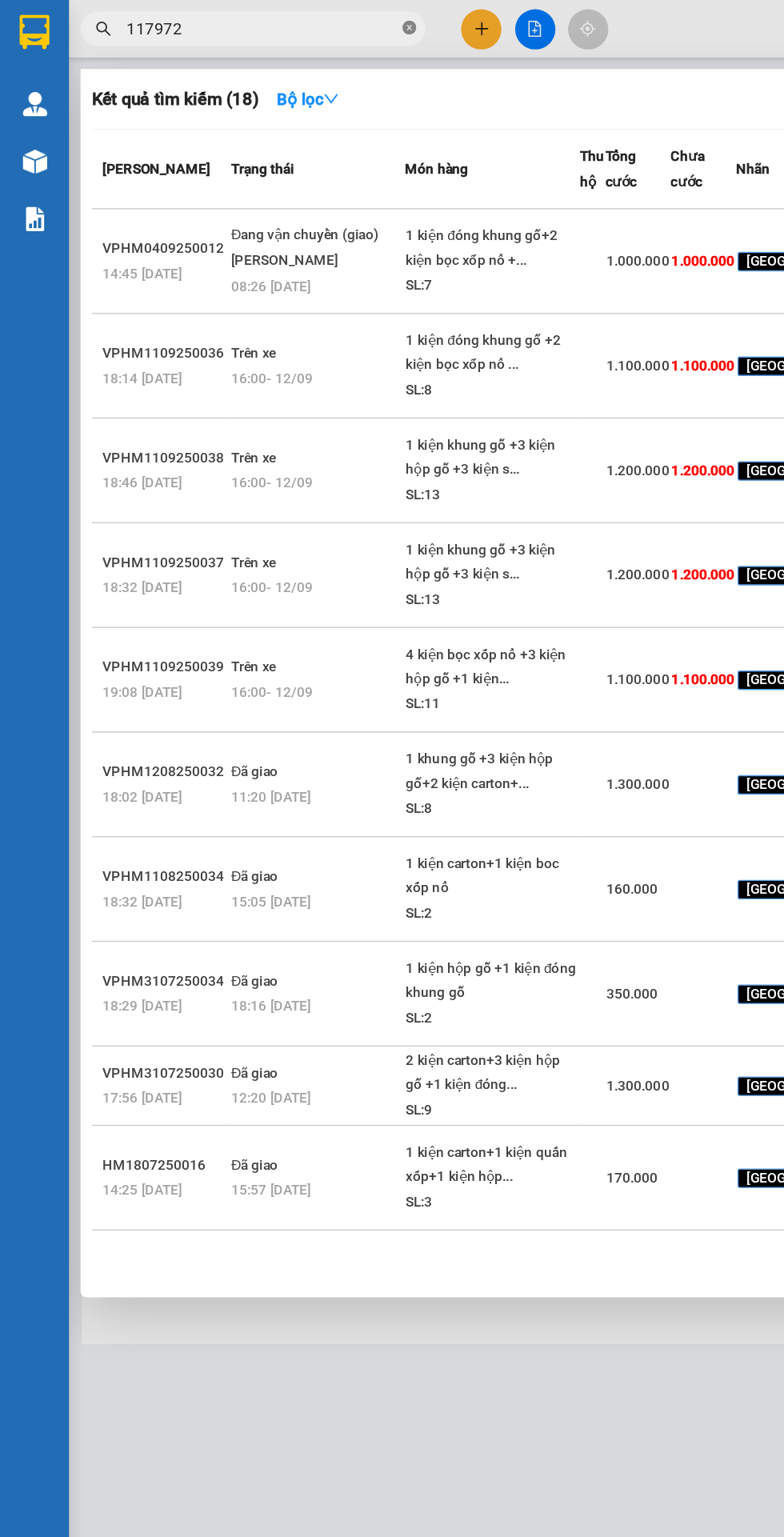
type input "117972"
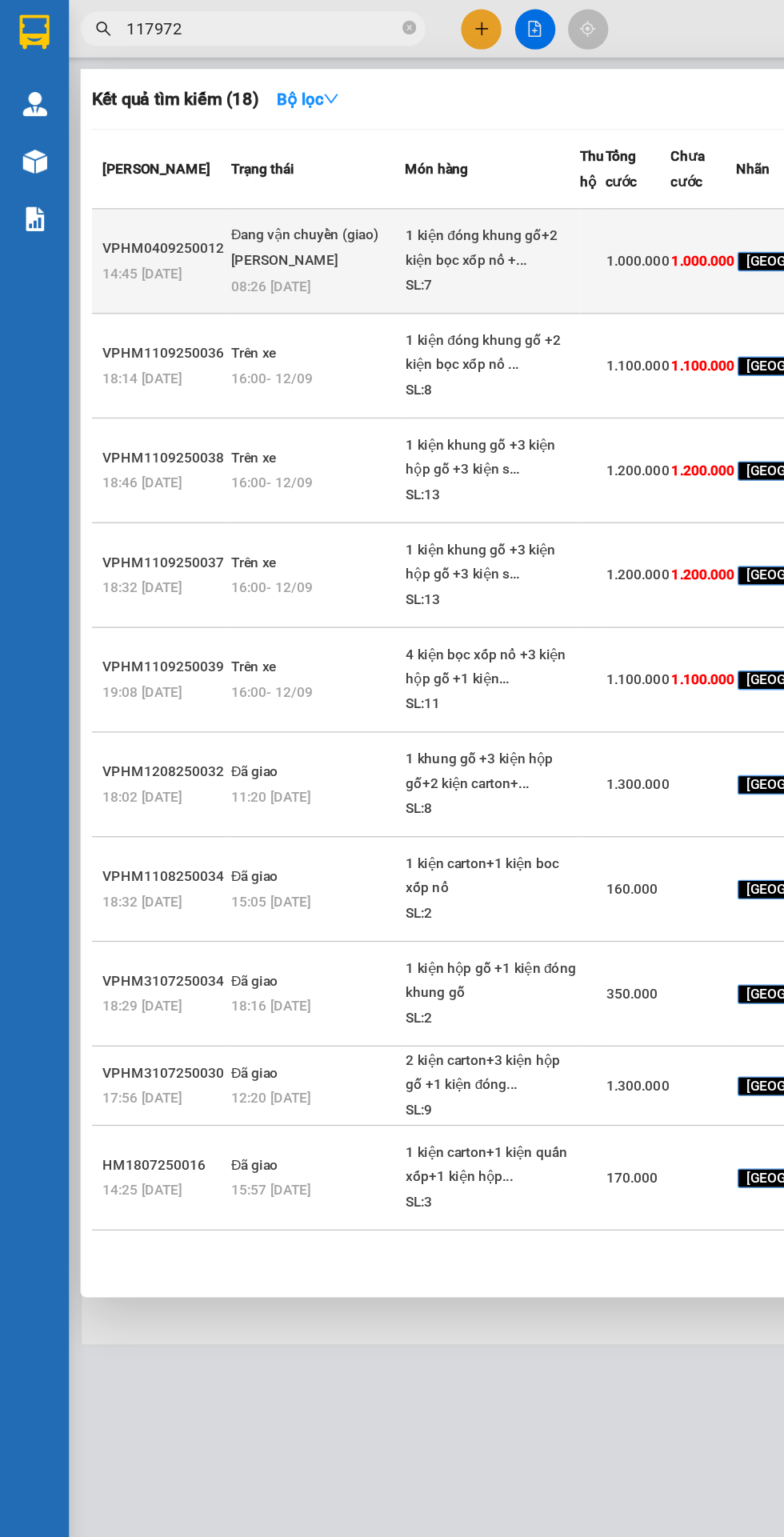
click at [285, 203] on div "SL: 7" at bounding box center [342, 199] width 120 height 17
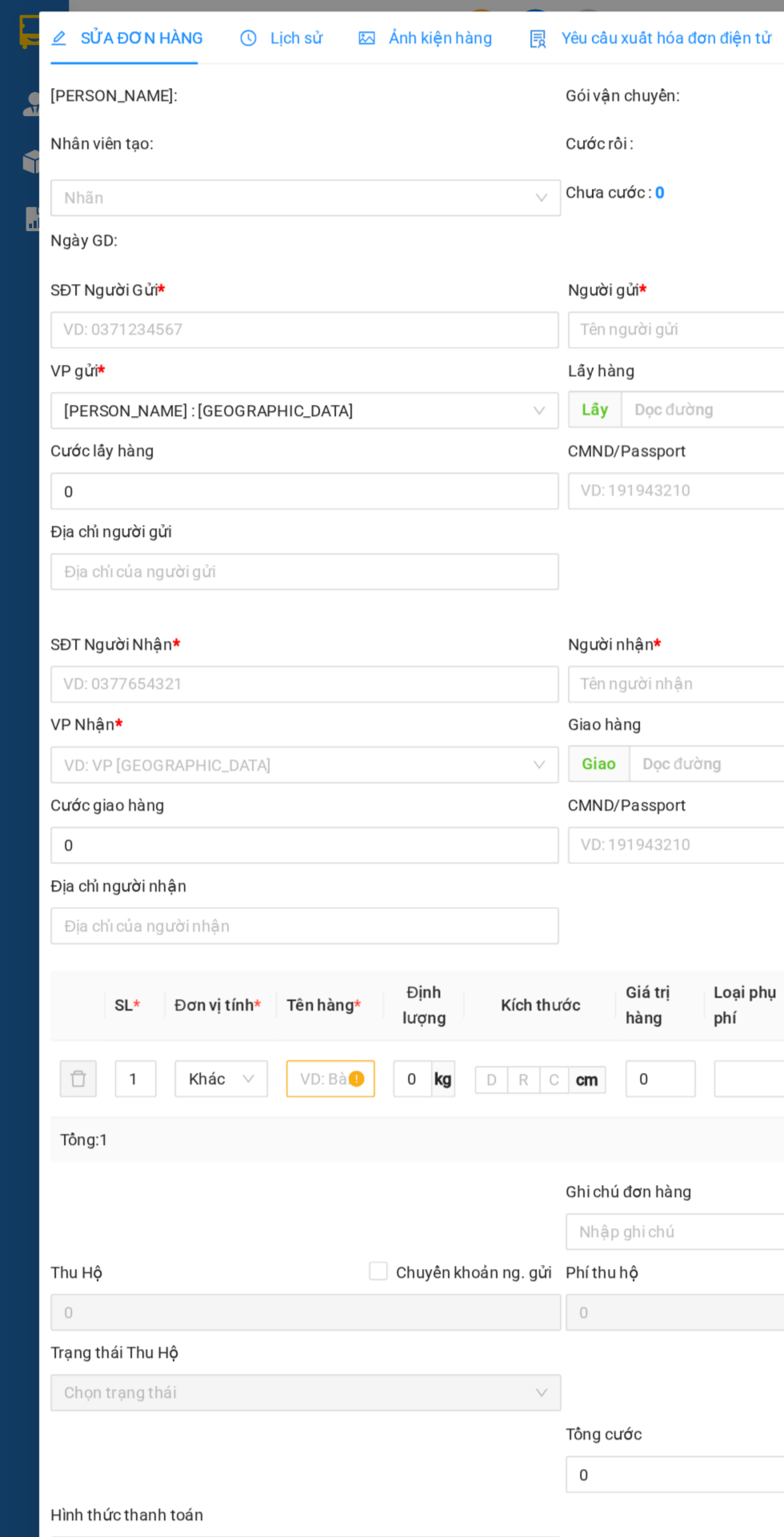
type input "0969433397"
type input "ANH KIỂM"
type input "0977117972"
type input "vũ"
checkbox input "true"
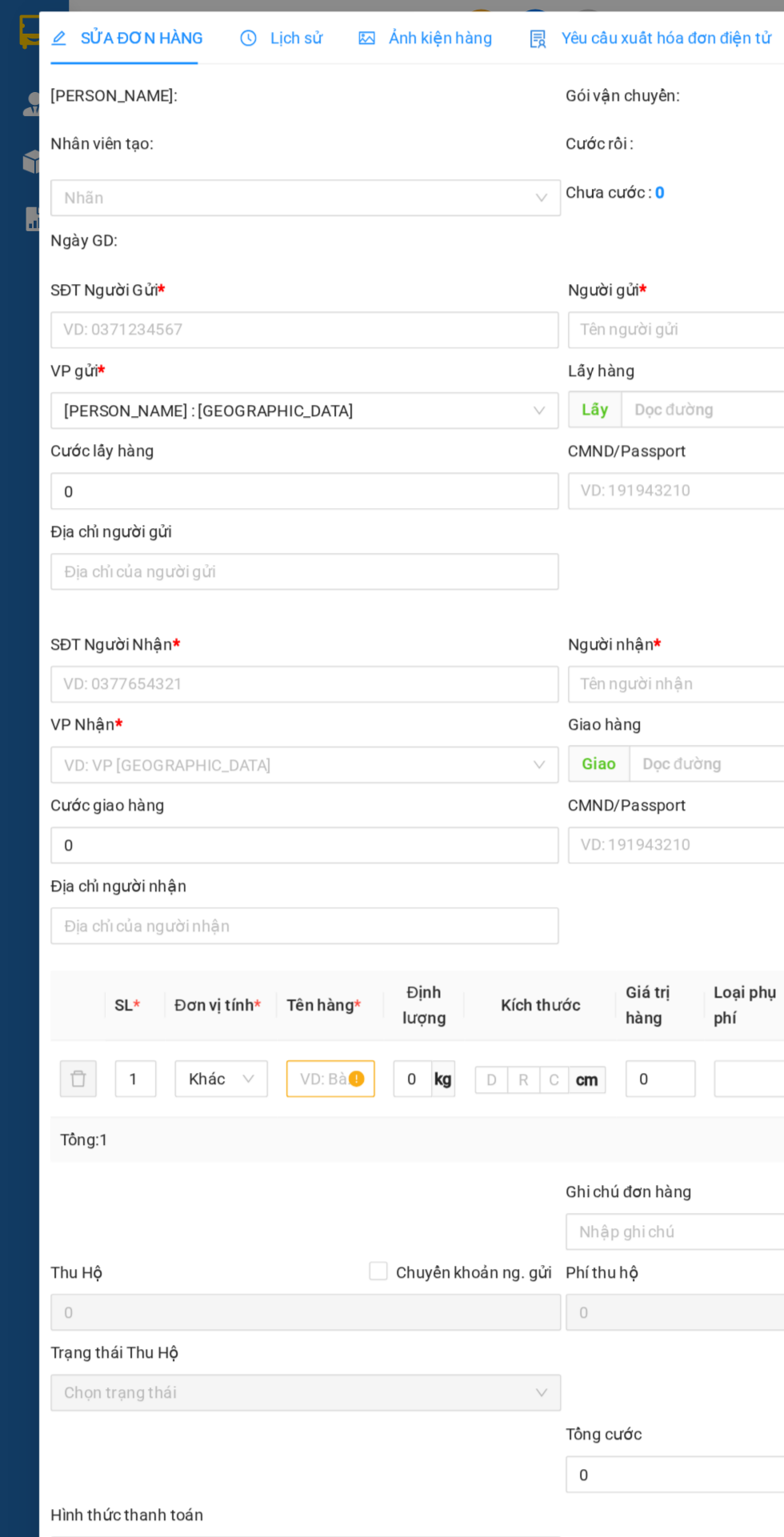
type input "41C [PERSON_NAME], [GEOGRAPHIC_DATA],quận [GEOGRAPHIC_DATA]"
type input "1.000.000"
